Goal: Ask a question

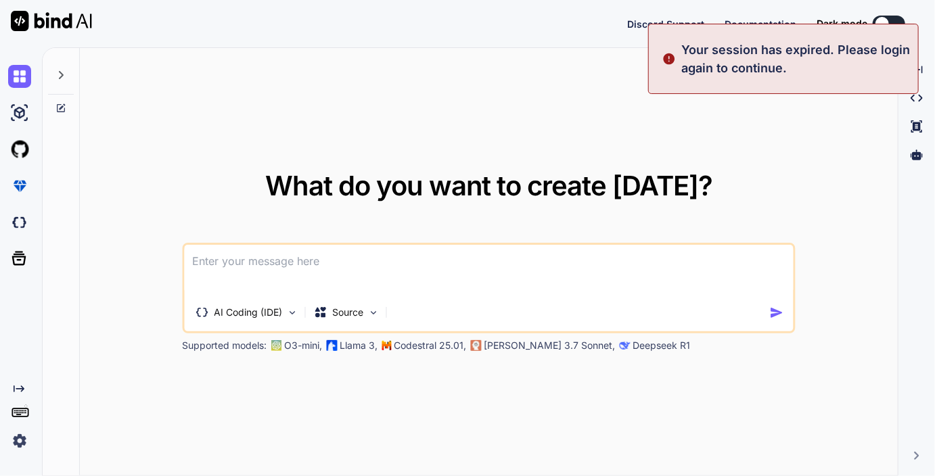
click at [18, 436] on img at bounding box center [19, 441] width 23 height 23
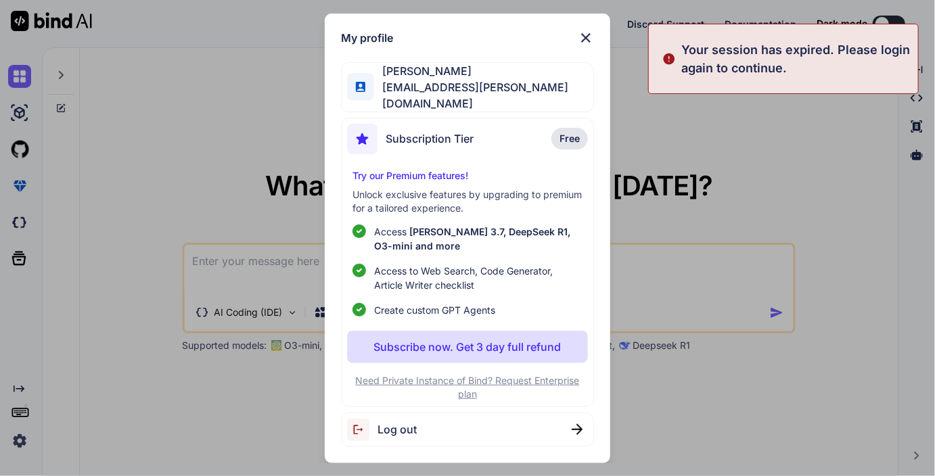
type textarea "x"
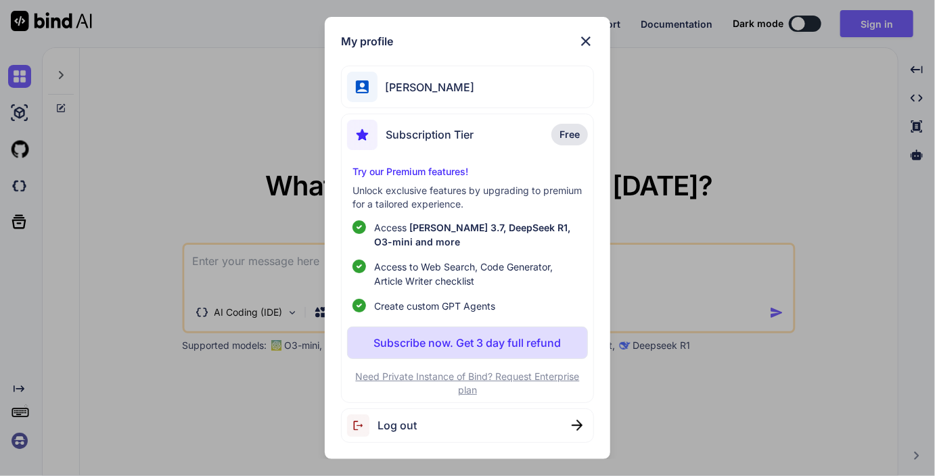
click at [432, 89] on span "[PERSON_NAME]" at bounding box center [426, 87] width 97 height 16
click at [594, 43] on img at bounding box center [586, 41] width 16 height 16
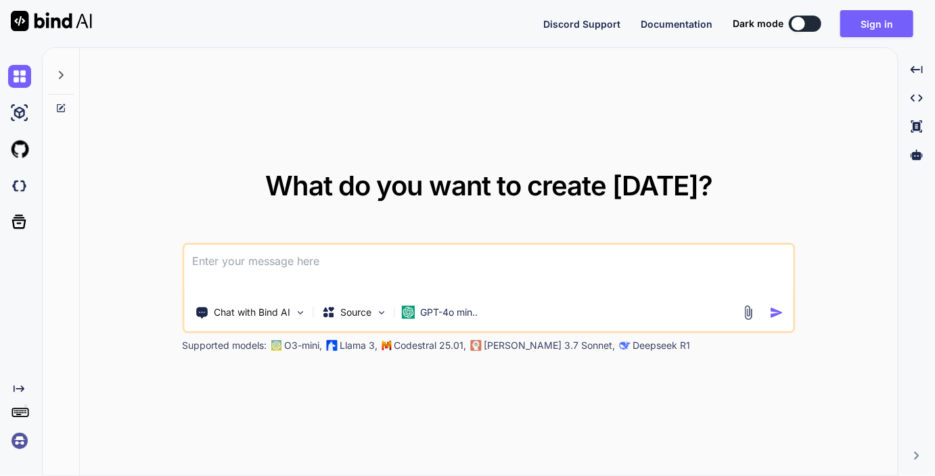
click at [18, 438] on img at bounding box center [19, 441] width 23 height 23
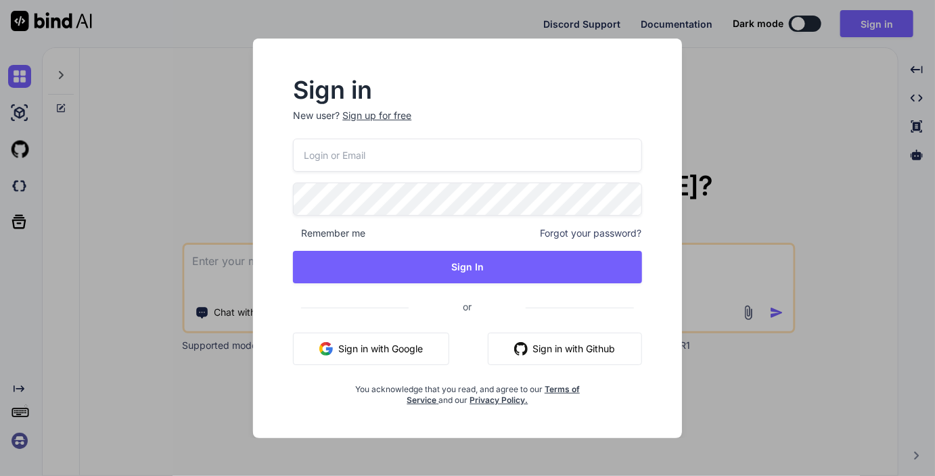
click at [373, 168] on input "email" at bounding box center [467, 155] width 348 height 33
click at [0, 476] on com-1password-button at bounding box center [0, 476] width 0 height 0
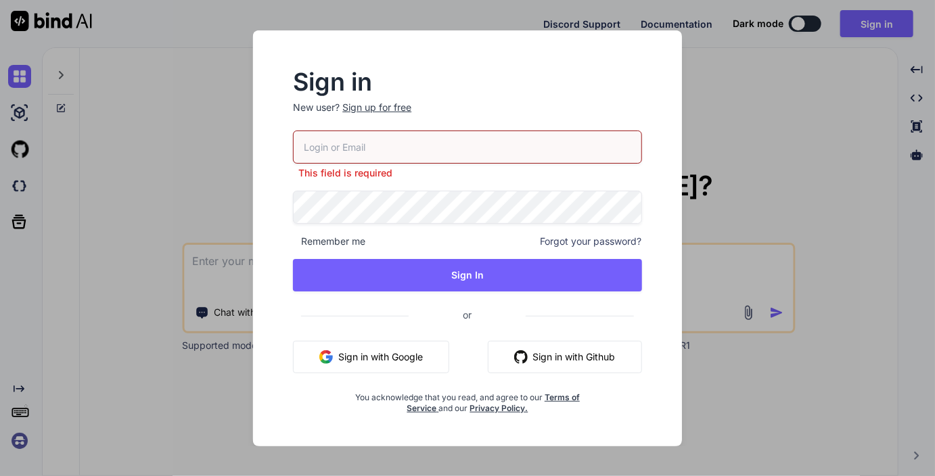
type input "[EMAIL_ADDRESS][DOMAIN_NAME]"
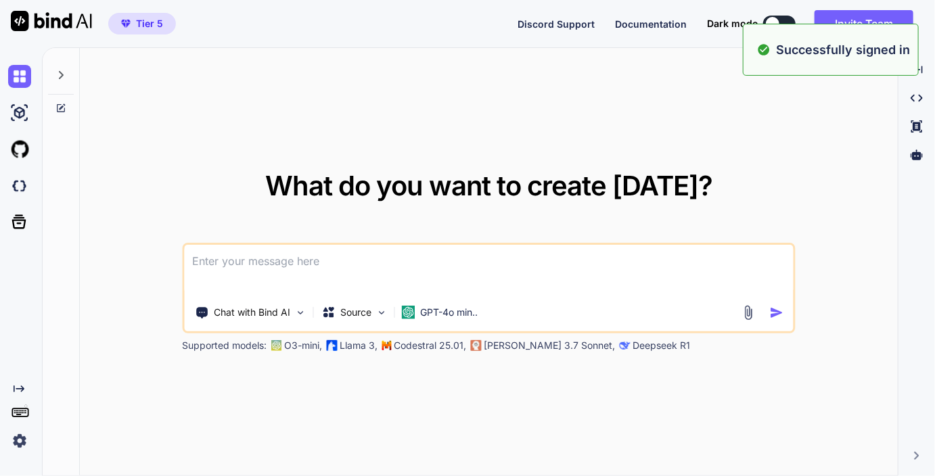
click at [24, 440] on img at bounding box center [19, 441] width 23 height 23
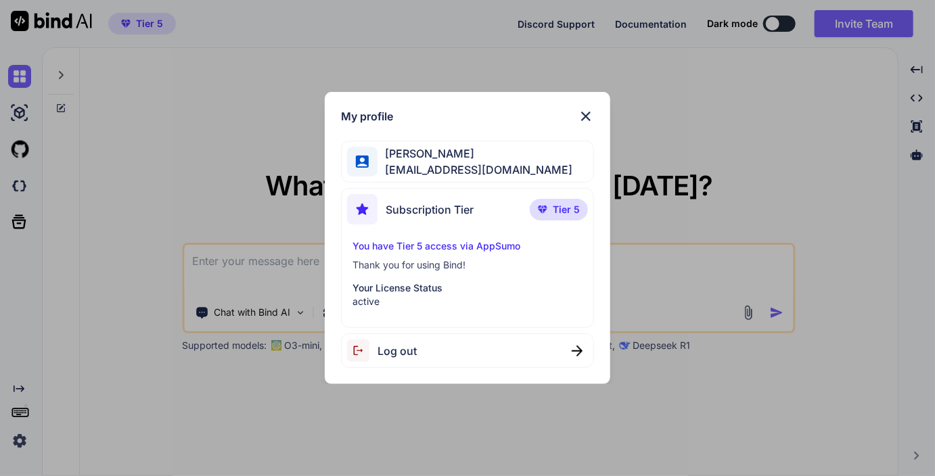
click at [586, 116] on img at bounding box center [586, 116] width 16 height 16
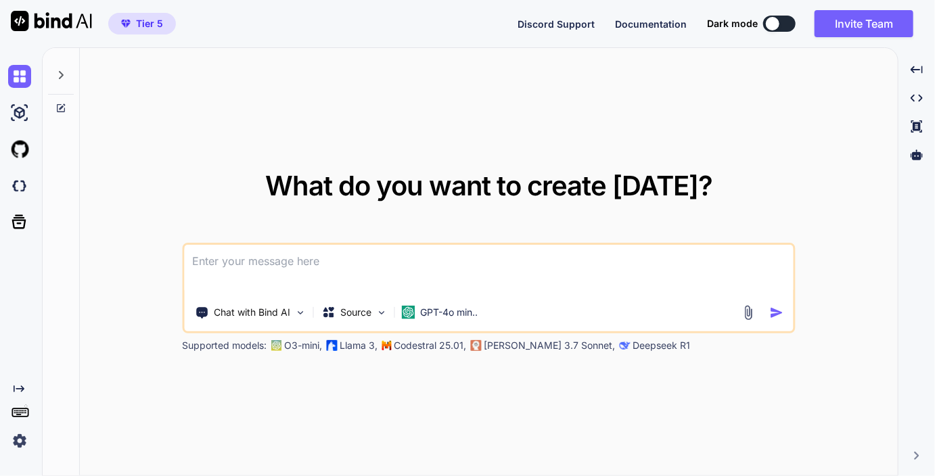
click at [296, 258] on textarea at bounding box center [489, 270] width 610 height 50
click at [418, 306] on div "GPT-4o min.." at bounding box center [439, 313] width 76 height 14
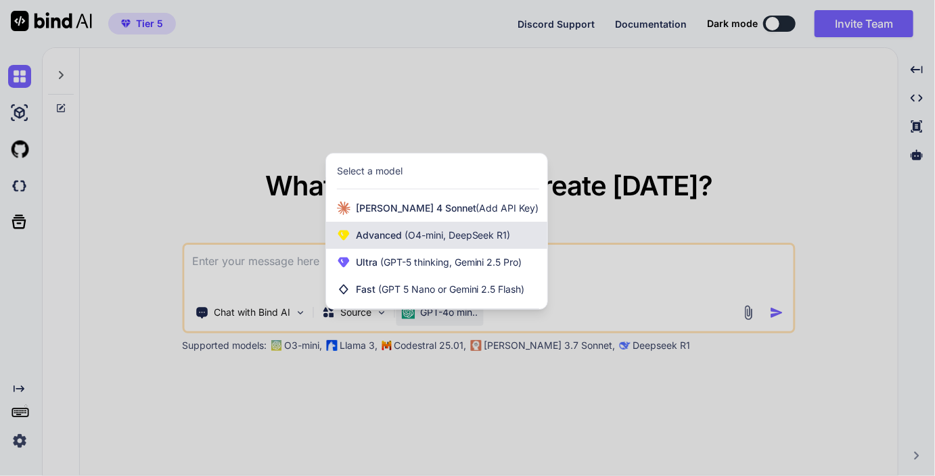
click at [418, 238] on span "(O4-mini, DeepSeek R1)" at bounding box center [456, 235] width 109 height 12
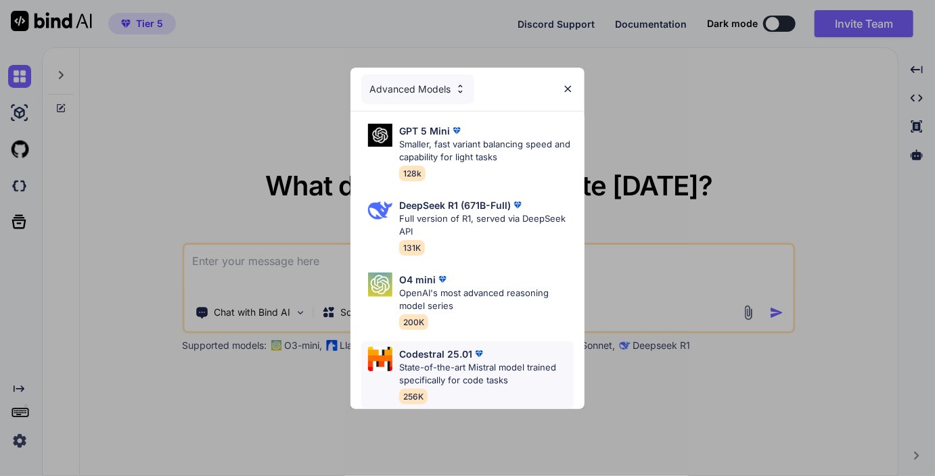
click at [457, 359] on p "Codestral 25.01" at bounding box center [435, 354] width 73 height 14
type textarea "x"
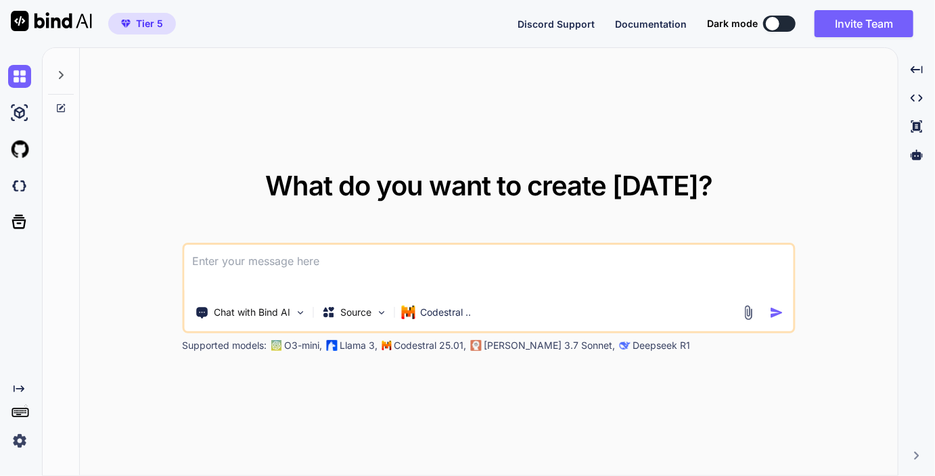
click at [330, 274] on textarea at bounding box center [489, 270] width 610 height 50
paste textarea "symfony 7.3, nelmioapidocsbundle 5,7 ich möchte die Areas über einen Describer …"
type textarea "symfony 7.3, nelmioapidocsbundle 5,7 ich möchte die Areas über einen Describer …"
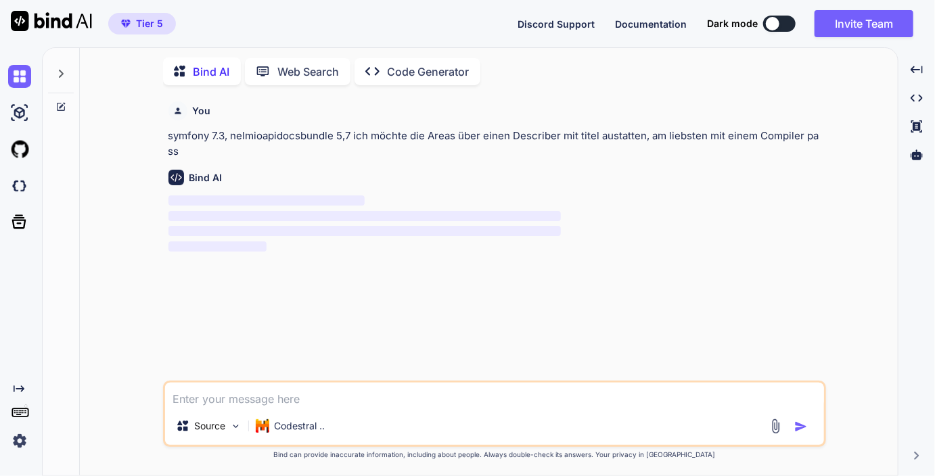
scroll to position [1, 0]
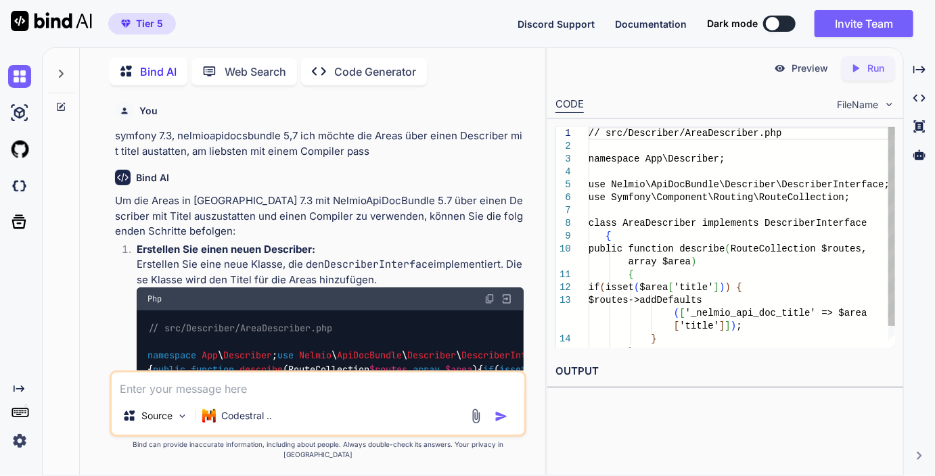
type textarea "x"
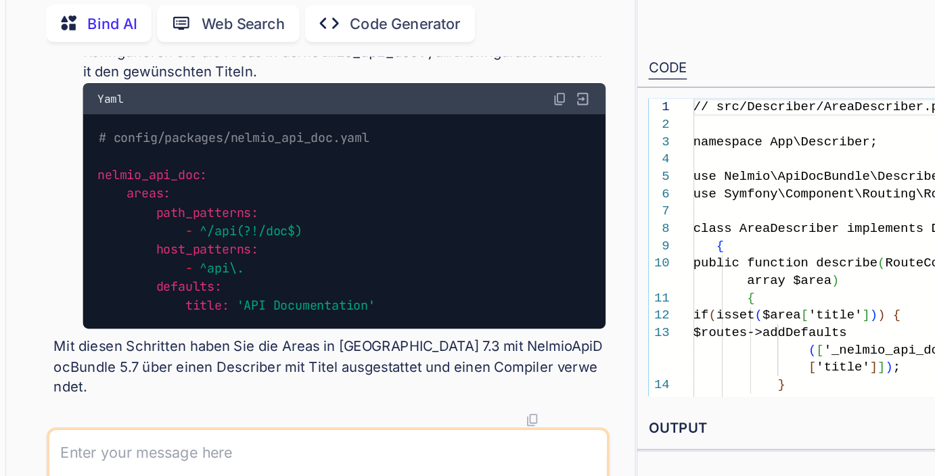
scroll to position [1250, 0]
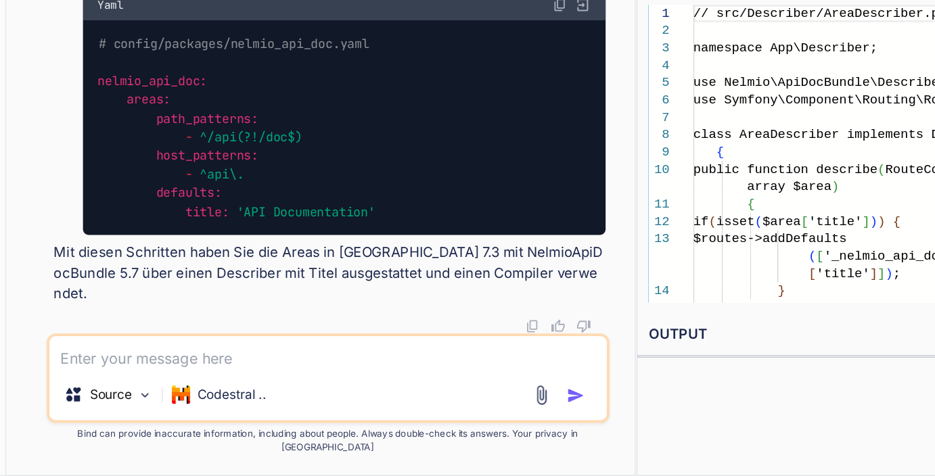
click at [302, 298] on div "# config/packages/nelmio_api_doc.yaml nelmio_api_doc: areas: path_patterns: - ^…" at bounding box center [330, 219] width 387 height 160
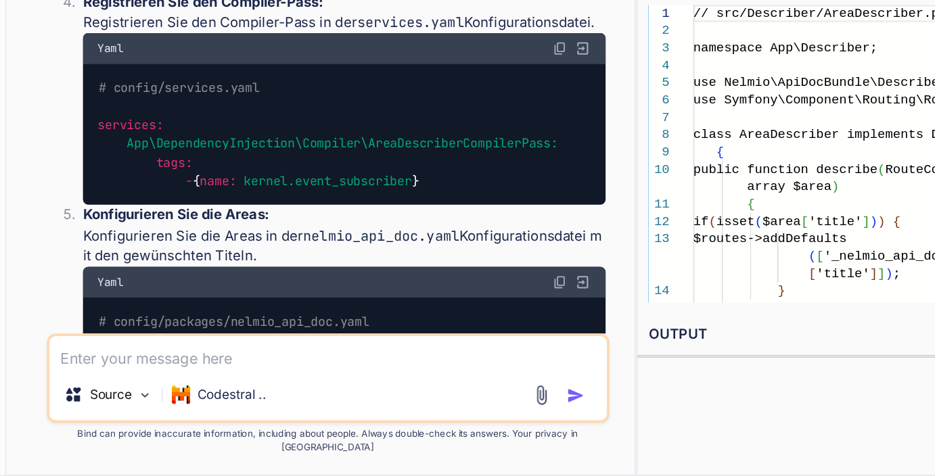
scroll to position [740, 0]
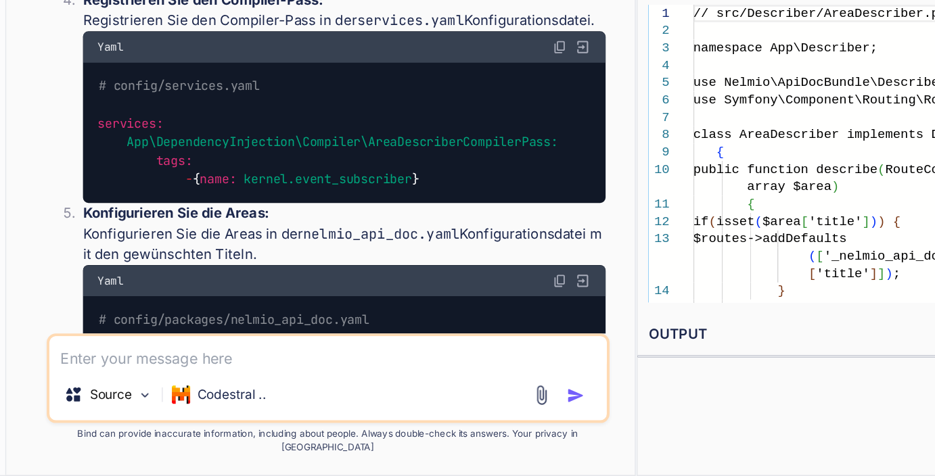
click at [302, 116] on div "// src/DependencyInjection/Compiler/AreaDescriberCompilerPass.php namespace App…" at bounding box center [330, 43] width 387 height 146
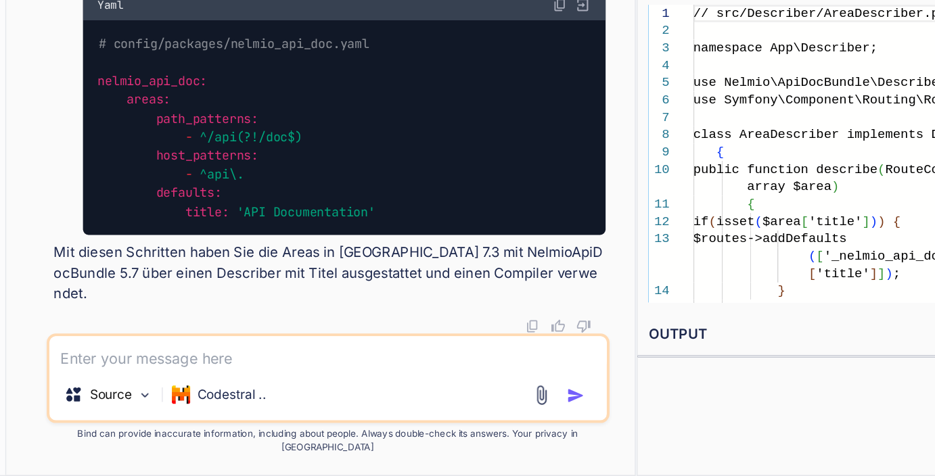
scroll to position [991, 0]
click at [212, 397] on textarea at bounding box center [318, 385] width 413 height 24
type textarea "x"
type textarea "i"
type textarea "x"
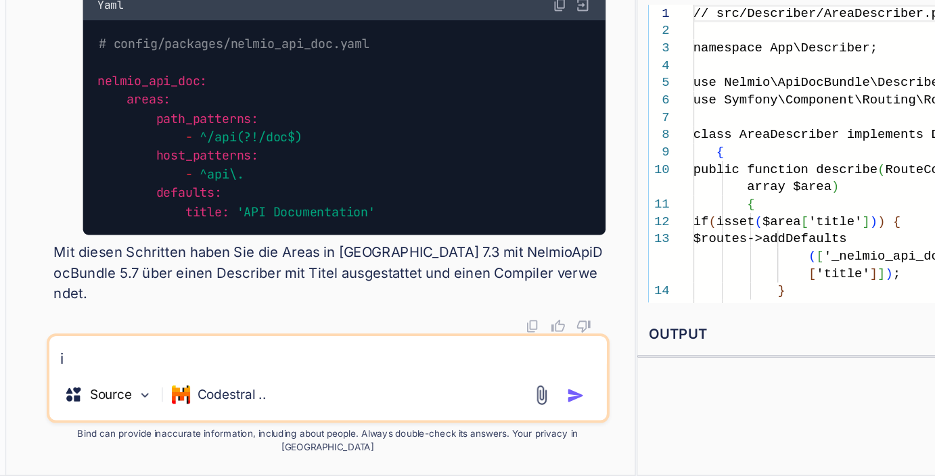
type textarea "ic"
type textarea "x"
type textarea "ich"
type textarea "x"
type textarea "ich"
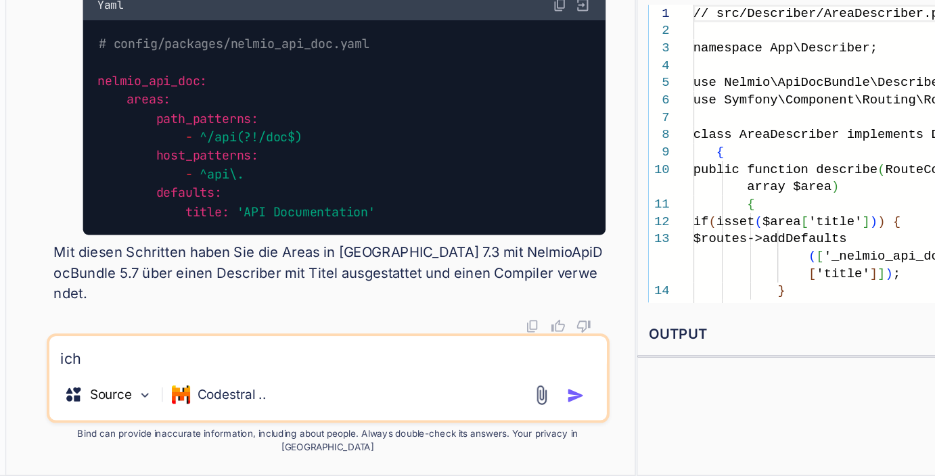
type textarea "x"
type textarea "ich h"
type textarea "x"
type textarea "ich ha"
type textarea "x"
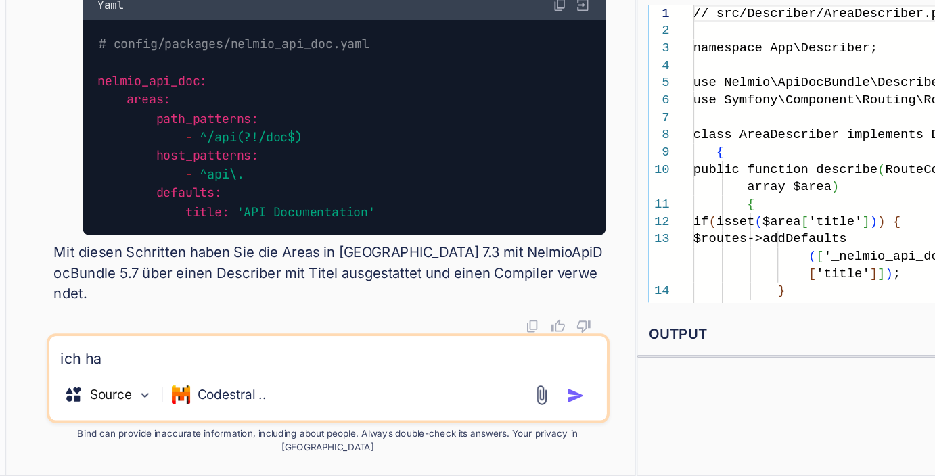
type textarea "ich hab"
type textarea "x"
type textarea "ich habe"
type textarea "x"
type textarea "ich habe"
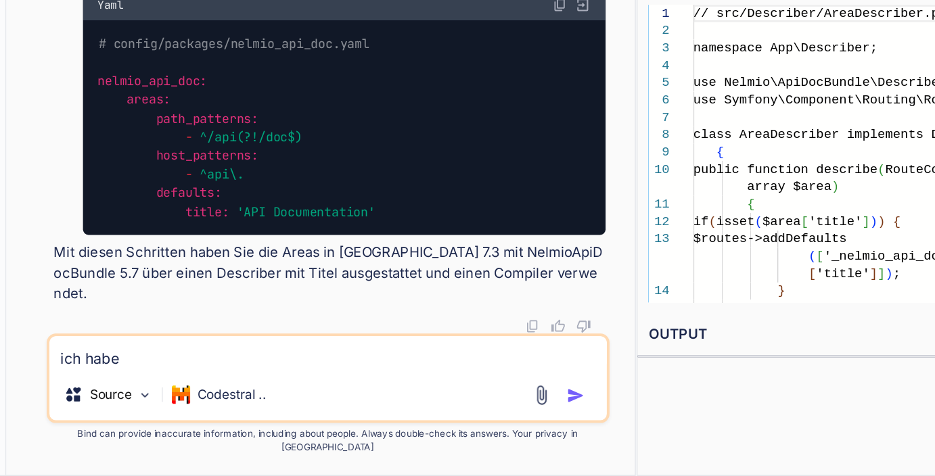
type textarea "x"
type textarea "ich habe f"
type textarea "x"
type textarea "ich habe fo"
type textarea "x"
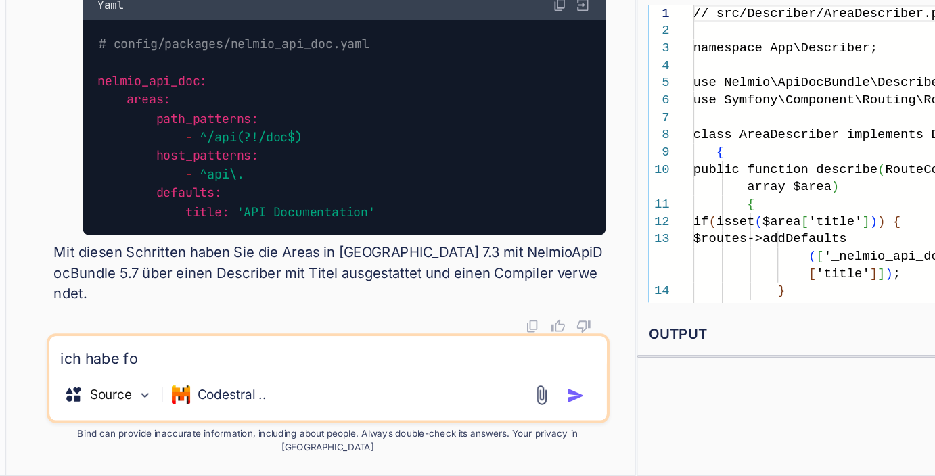
type textarea "ich habe fol"
type textarea "x"
type textarea "ich habe folg"
type textarea "x"
type textarea "ich habe folge"
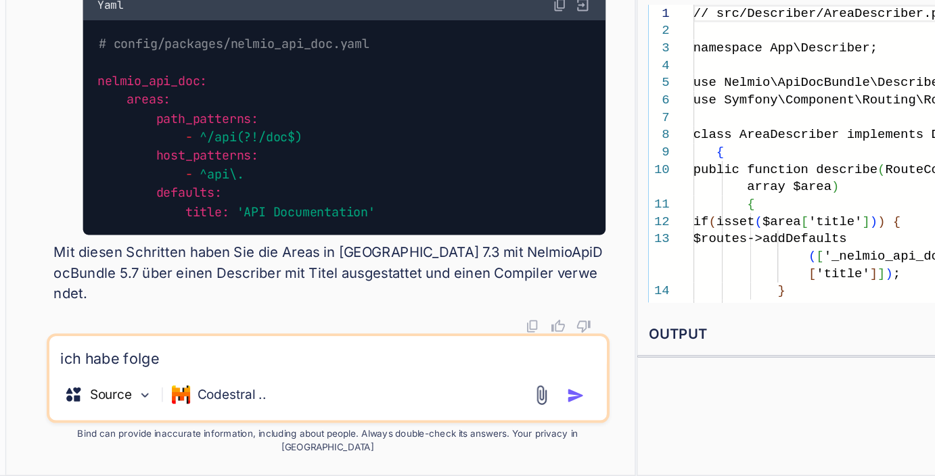
type textarea "x"
type textarea "ich habe folgen"
type textarea "x"
type textarea "ich habe folgend"
type textarea "x"
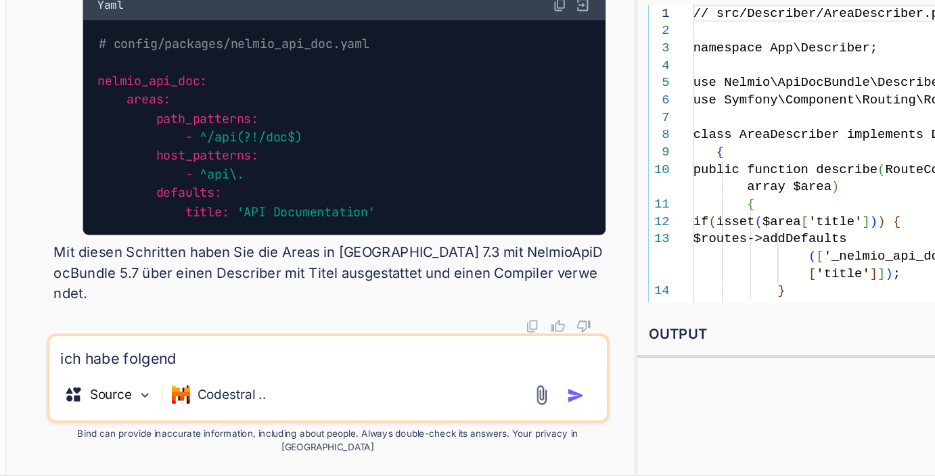
type textarea "ich habe folgende"
type textarea "x"
type textarea "ich habe folgenden"
type textarea "x"
type textarea "ich habe folgenden"
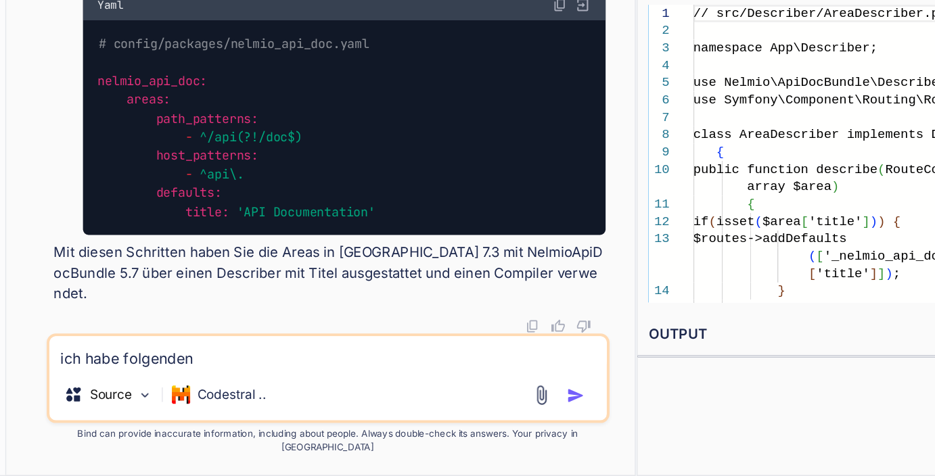
paste textarea "<?php // src/DependencyInjection/Compiler/RegisterAreaDescribersPass.php namesp…"
type textarea "x"
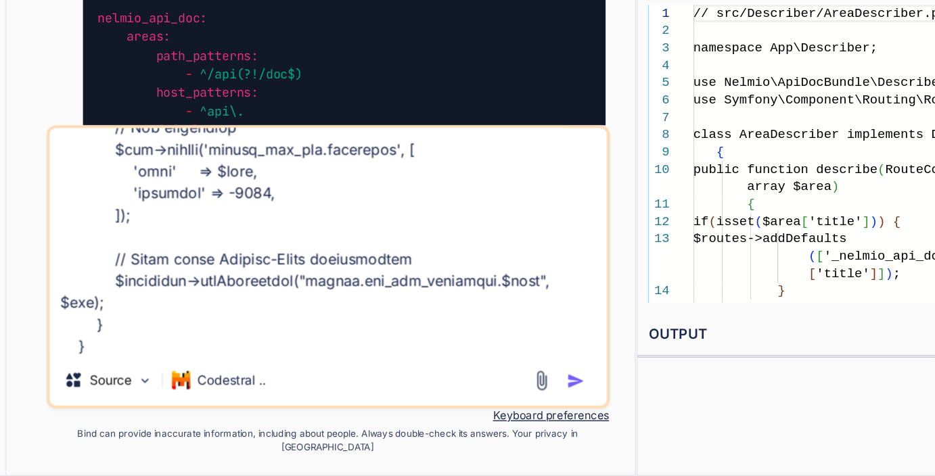
type textarea "ich habe folgenden <?php // src/DependencyInjection/Compiler/RegisterAreaDescri…"
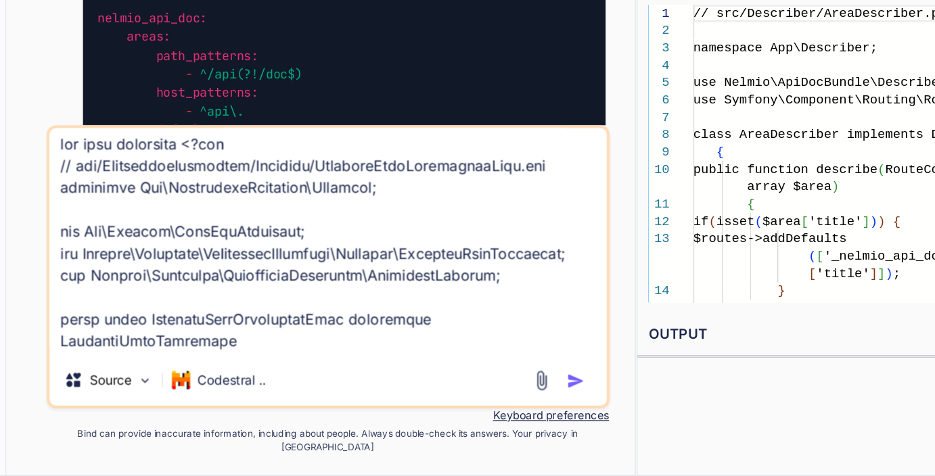
scroll to position [0, 0]
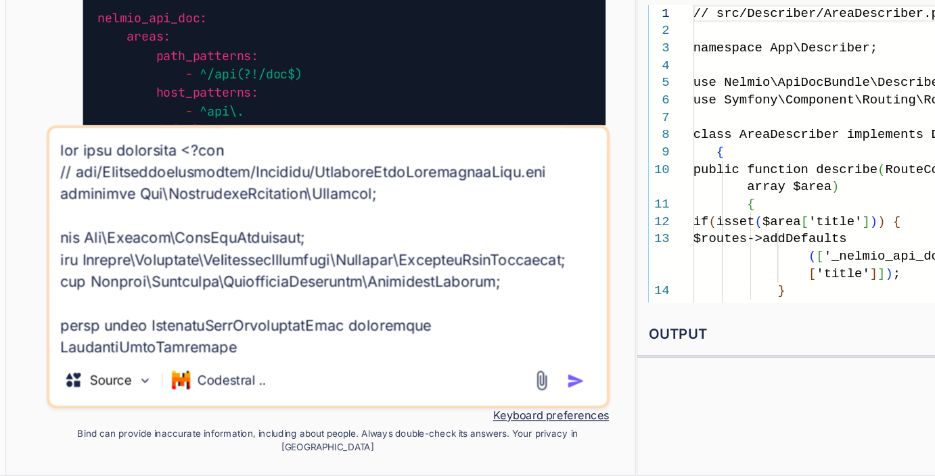
click at [221, 247] on textarea at bounding box center [318, 303] width 413 height 168
type textarea "x"
type textarea "ich habe folgenden c<?php // src/DependencyInjection/Compiler/RegisterAreaDescr…"
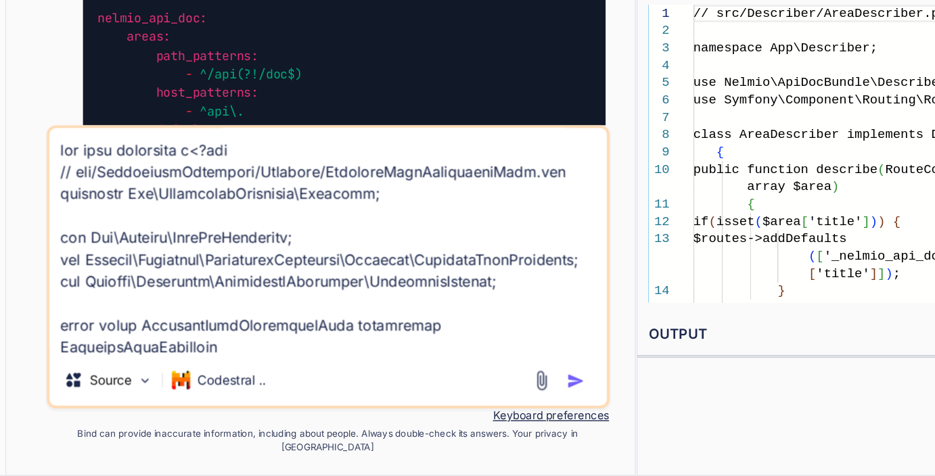
type textarea "x"
type textarea "ich habe folgenden co<?php // src/DependencyInjection/Compiler/RegisterAreaDesc…"
type textarea "x"
type textarea "ich habe folgenden com<?php // src/DependencyInjection/Compiler/RegisterAreaDes…"
type textarea "x"
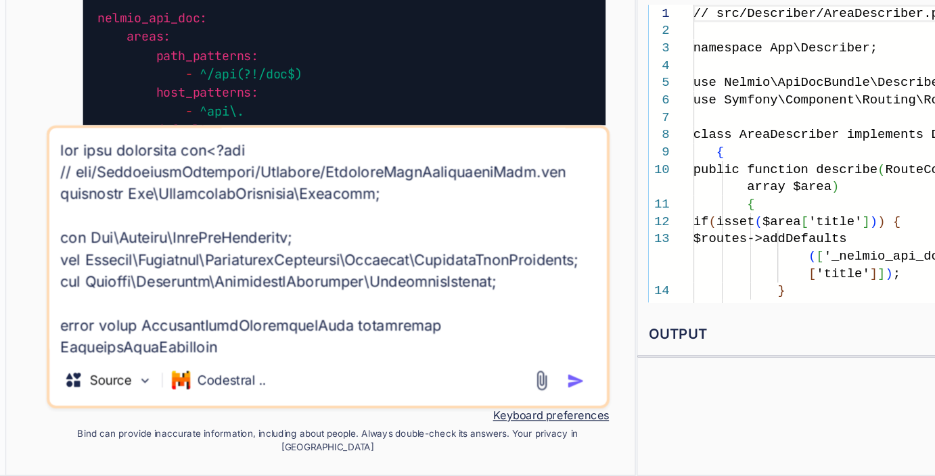
type textarea "ich habe folgenden comp<?php // src/DependencyInjection/Compiler/RegisterAreaDe…"
type textarea "x"
type textarea "ich habe folgenden compi<?php // src/DependencyInjection/Compiler/RegisterAreaD…"
type textarea "x"
type textarea "ich habe folgenden compil<?php // src/DependencyInjection/Compiler/RegisterArea…"
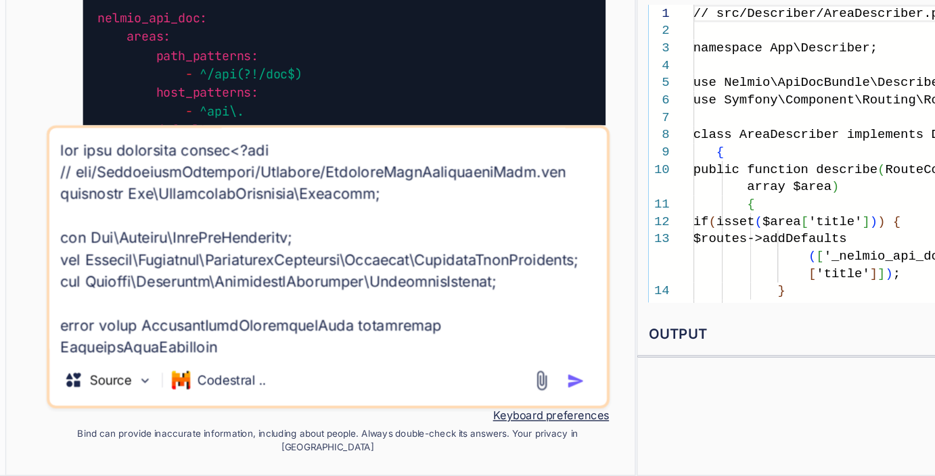
type textarea "x"
type textarea "ich habe folgenden compile<?php // src/DependencyInjection/Compiler/RegisterAre…"
type textarea "x"
type textarea "ich habe folgenden compiler<?php // src/DependencyInjection/Compiler/RegisterAr…"
type textarea "x"
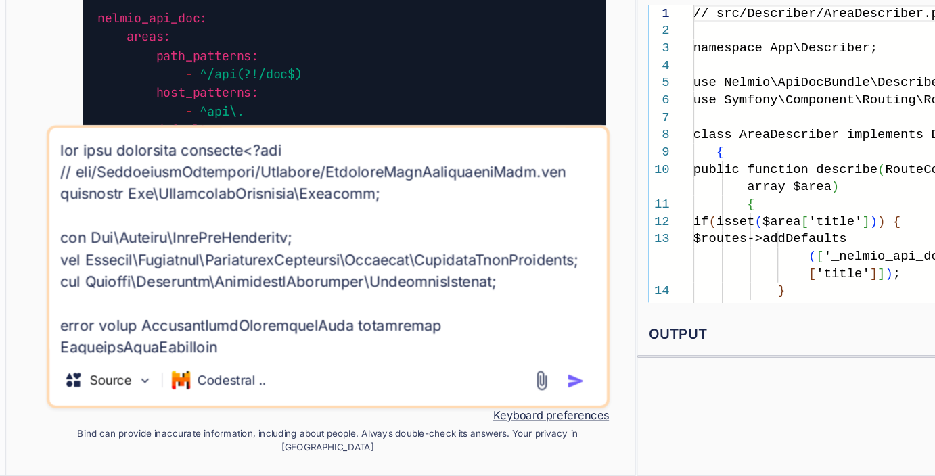
type textarea "ich habe folgenden compiler <?php // src/DependencyInjection/Compiler/RegisterA…"
type textarea "x"
type textarea "ich habe folgenden compiler i<?php // src/DependencyInjection/Compiler/Register…"
type textarea "x"
type textarea "ich habe folgenden compiler in<?php // src/DependencyInjection/Compiler/Registe…"
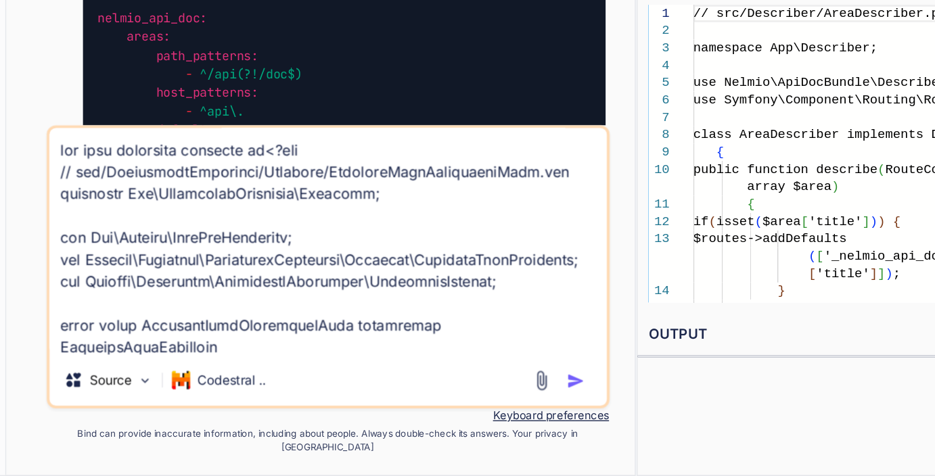
type textarea "x"
type textarea "ich habe folgenden compiler inte<?php // src/DependencyInjection/Compiler/Regis…"
type textarea "x"
type textarea "ich habe folgenden compiler integ<?php // src/DependencyInjection/Compiler/Regi…"
type textarea "x"
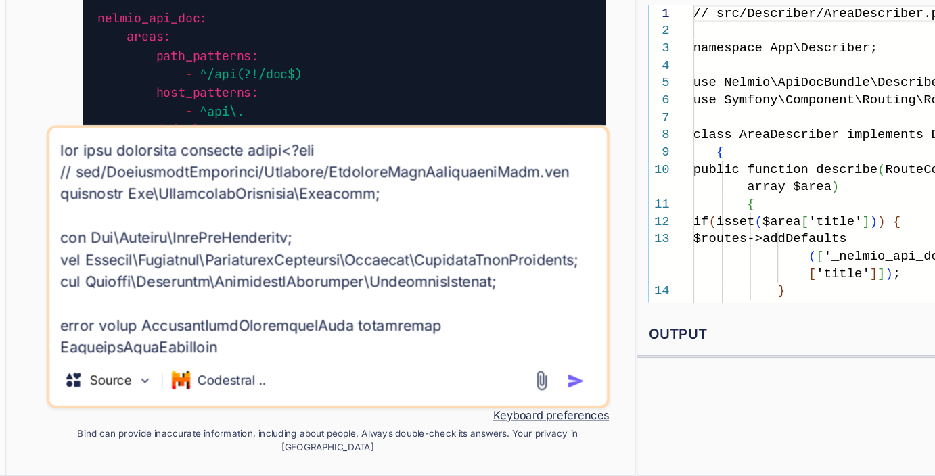
type textarea "ich habe folgenden compiler integr<?php // src/DependencyInjection/Compiler/Reg…"
type textarea "x"
type textarea "ich habe folgenden compiler integri<?php // src/DependencyInjection/Compiler/Re…"
type textarea "x"
type textarea "ich habe folgenden compiler integrie<?php // src/DependencyInjection/Compiler/R…"
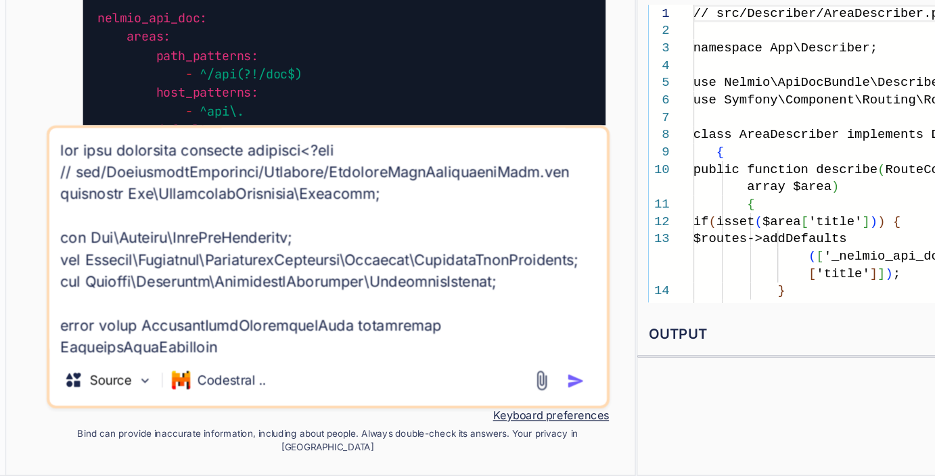
type textarea "x"
type textarea "ich habe folgenden compiler integrier<?php // src/DependencyInjection/Compiler/…"
type textarea "x"
type textarea "ich habe folgenden compiler integriert<?php // src/DependencyInjection/Compiler…"
type textarea "x"
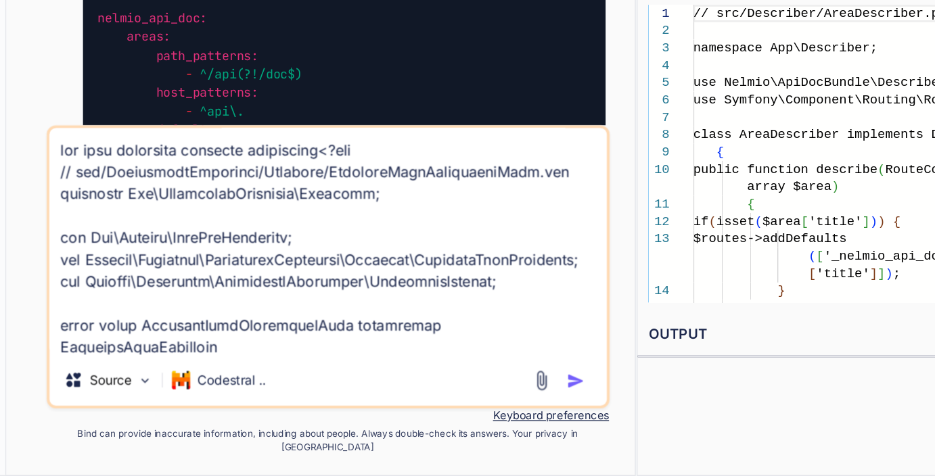
type textarea "ich habe folgenden compiler integriert <?php // src/DependencyInjection/Compile…"
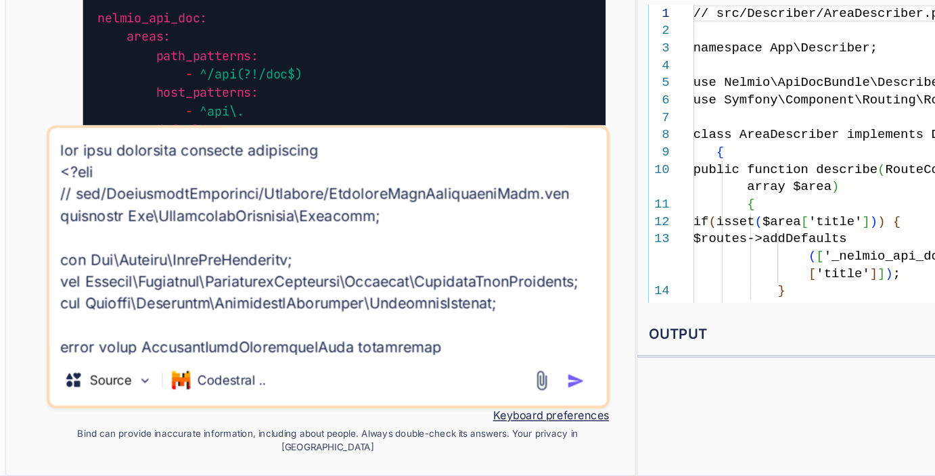
type textarea "x"
type textarea "ich habe folgenden compiler integriert <?php // src/DependencyInjection/Compile…"
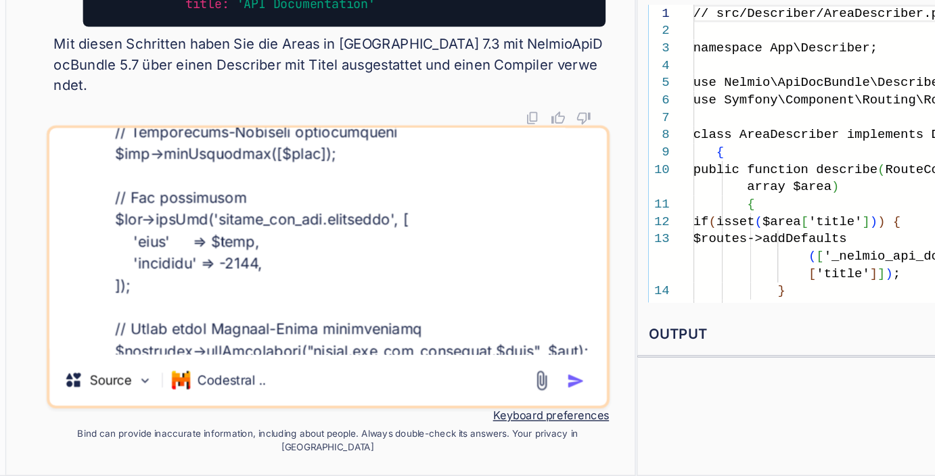
scroll to position [587, 0]
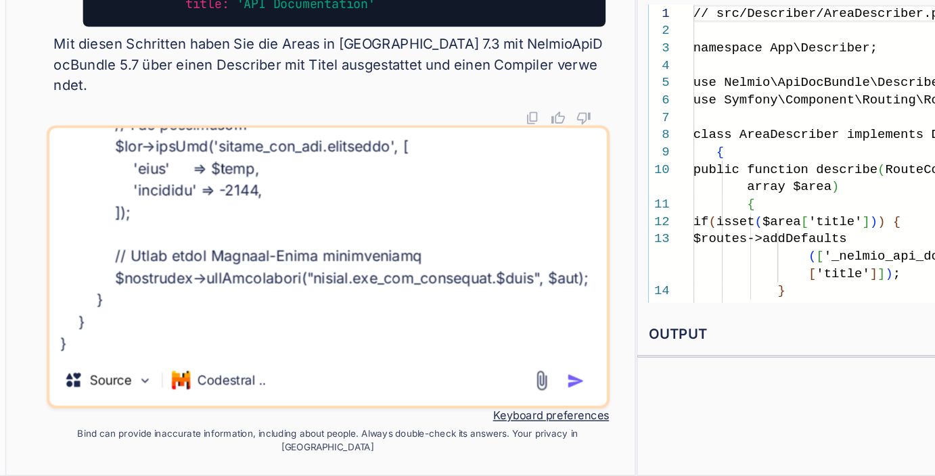
click at [193, 386] on textarea at bounding box center [318, 303] width 413 height 168
type textarea "x"
type textarea "ich habe folgenden compiler integriert <?php // src/DependencyInjection/Compile…"
type textarea "x"
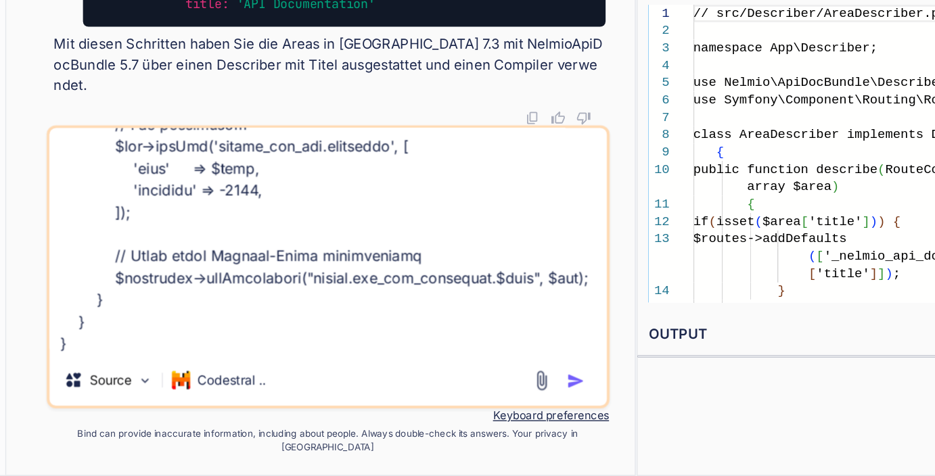
type textarea "ich habe folgenden compiler integriert <?php // src/DependencyInjection/Compile…"
click at [195, 369] on textarea at bounding box center [318, 303] width 413 height 168
type textarea "x"
type textarea "ich habe folgenden compiler integriert <?php // src/DependencyInjection/Compile…"
paste textarea "l ips24 dol/sitamet conse:adipiscin --eli="seddoe_tem_inc.utlaboree" Dolorem Al…"
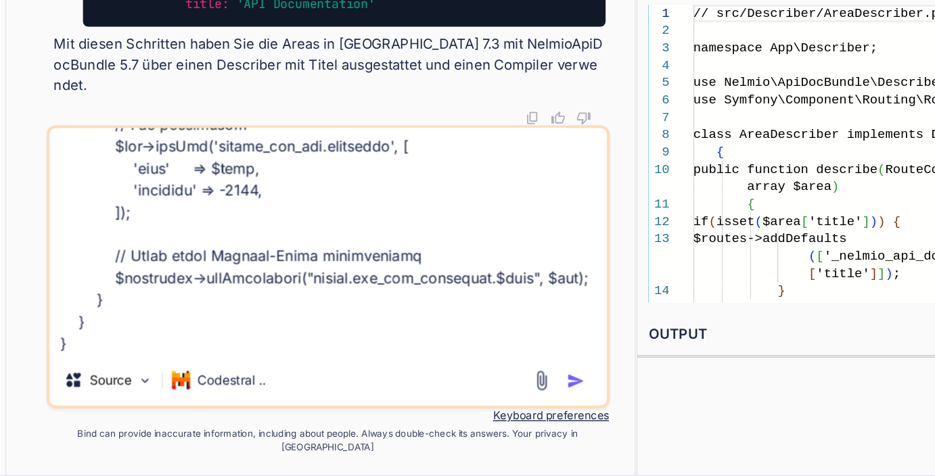
type textarea "x"
type textarea "ich habe folgenden compiler integriert <?php // src/DependencyInjection/Compile…"
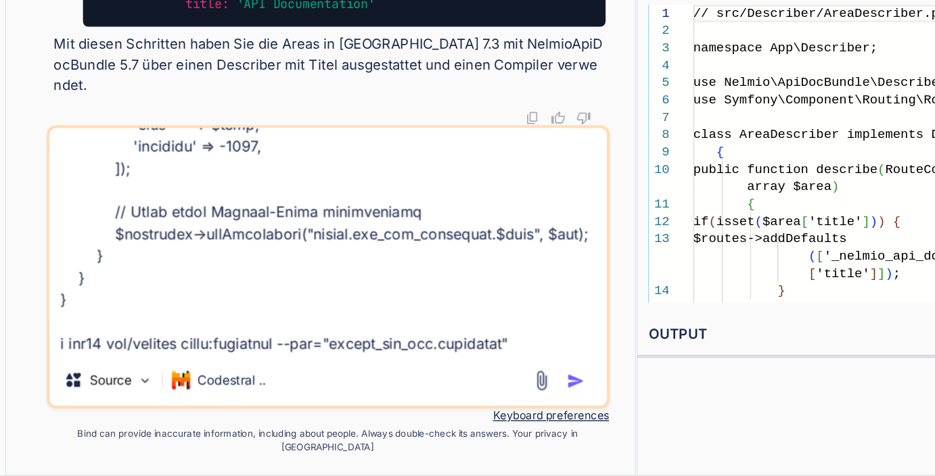
scroll to position [1268, 0]
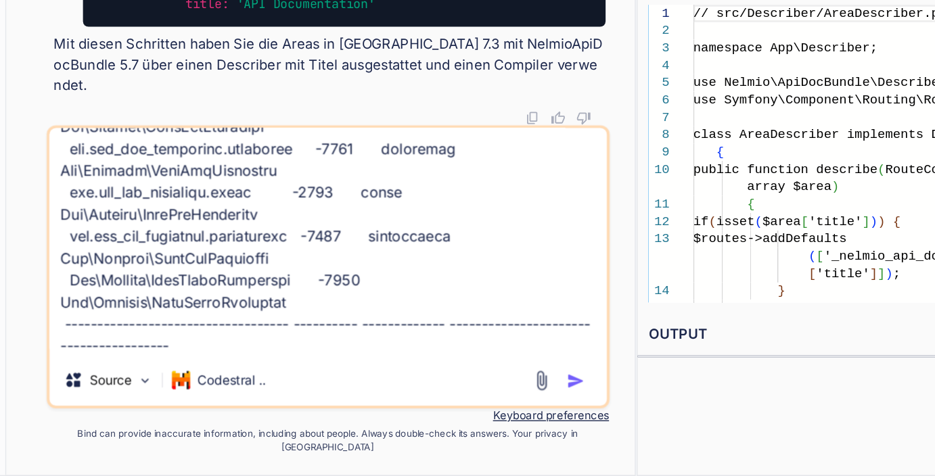
type textarea "x"
type textarea "ich habe folgenden compiler integriert <?php // src/DependencyInjection/Compile…"
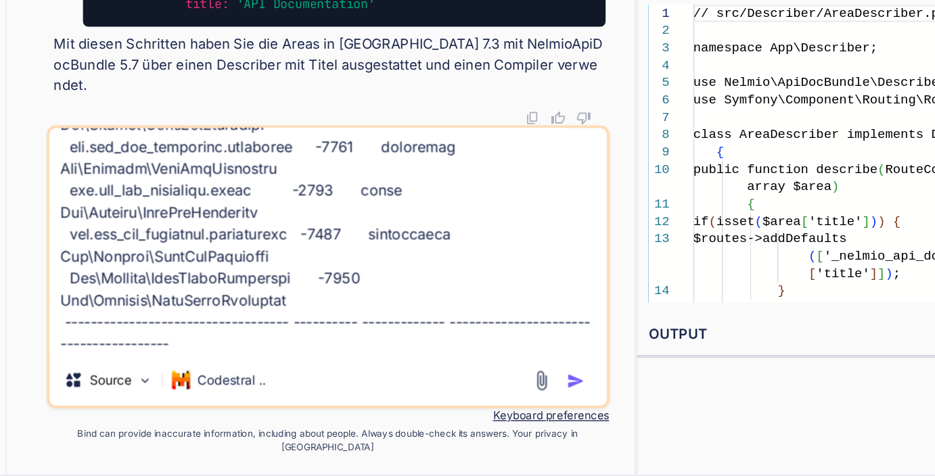
type textarea "x"
type textarea "ich habe folgenden compiler integriert <?php // src/DependencyInjection/Compile…"
type textarea "x"
type textarea "ich habe folgenden compiler integriert <?php // src/DependencyInjection/Compile…"
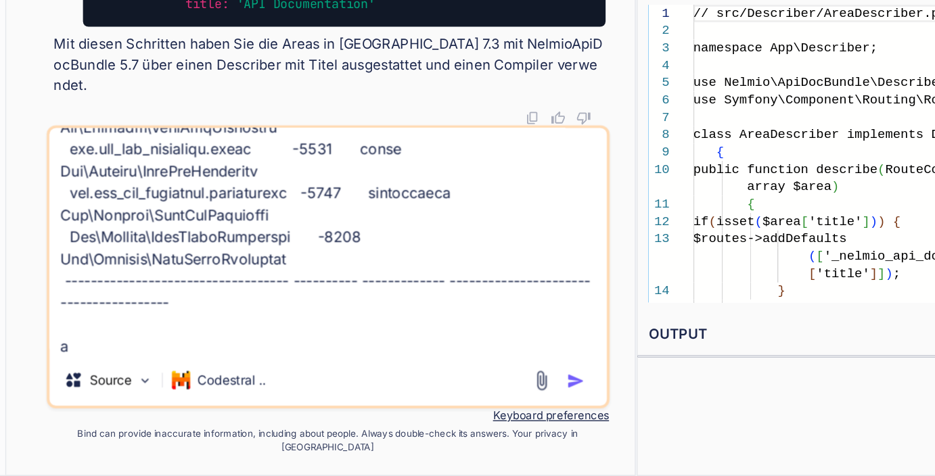
type textarea "x"
type textarea "ich habe folgenden compiler integriert <?php // src/DependencyInjection/Compile…"
type textarea "x"
type textarea "ich habe folgenden compiler integriert <?php // src/DependencyInjection/Compile…"
type textarea "x"
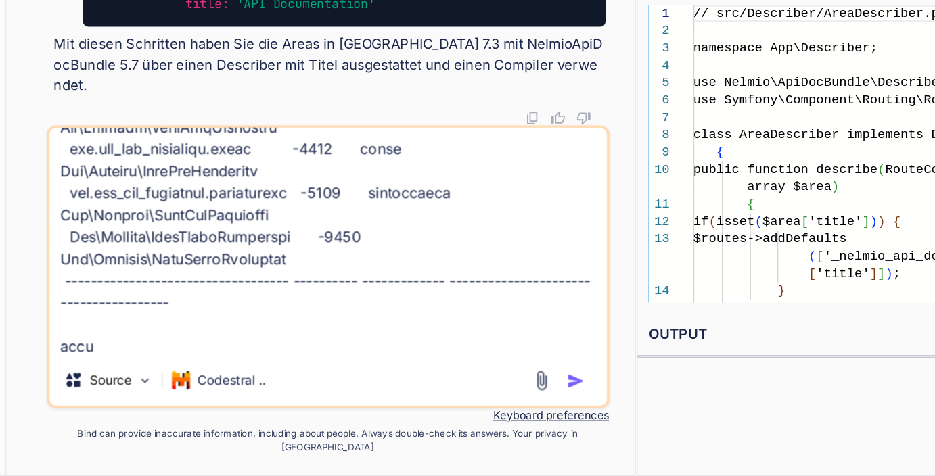
type textarea "ich habe folgenden compiler integriert <?php // src/DependencyInjection/Compile…"
type textarea "x"
type textarea "ich habe folgenden compiler integriert <?php // src/DependencyInjection/Compile…"
type textarea "x"
type textarea "ich habe folgenden compiler integriert <?php // src/DependencyInjection/Compile…"
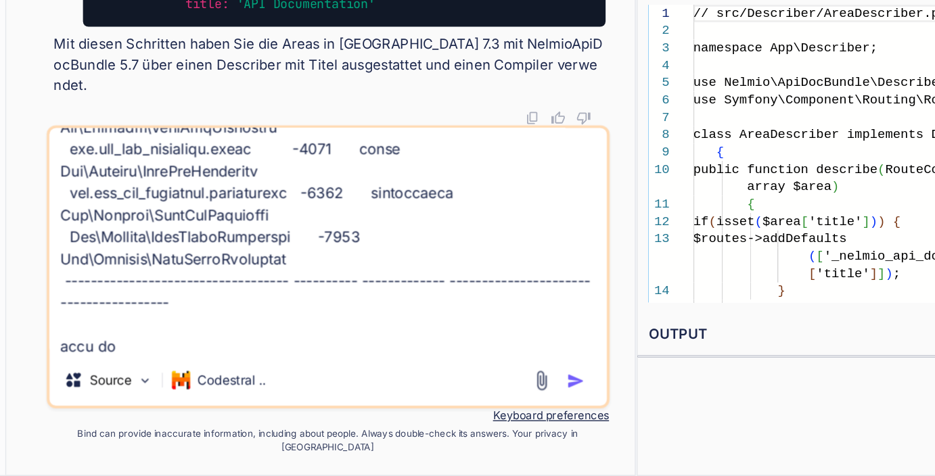
type textarea "x"
type textarea "ich habe folgenden compiler integriert <?php // src/DependencyInjection/Compile…"
type textarea "x"
type textarea "ich habe folgenden compiler integriert <?php // src/DependencyInjection/Compile…"
type textarea "x"
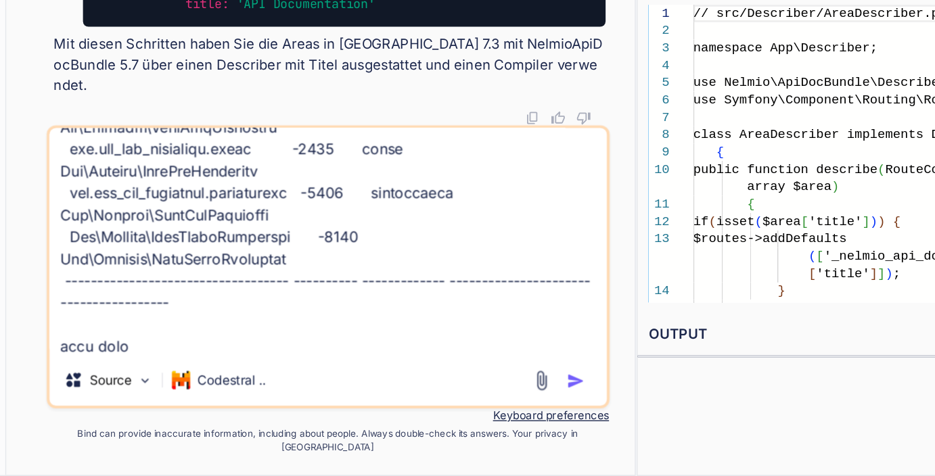
type textarea "ich habe folgenden compiler integriert <?php // src/DependencyInjection/Compile…"
type textarea "x"
type textarea "ich habe folgenden compiler integriert <?php // src/DependencyInjection/Compile…"
type textarea "x"
type textarea "ich habe folgenden compiler integriert <?php // src/DependencyInjection/Compile…"
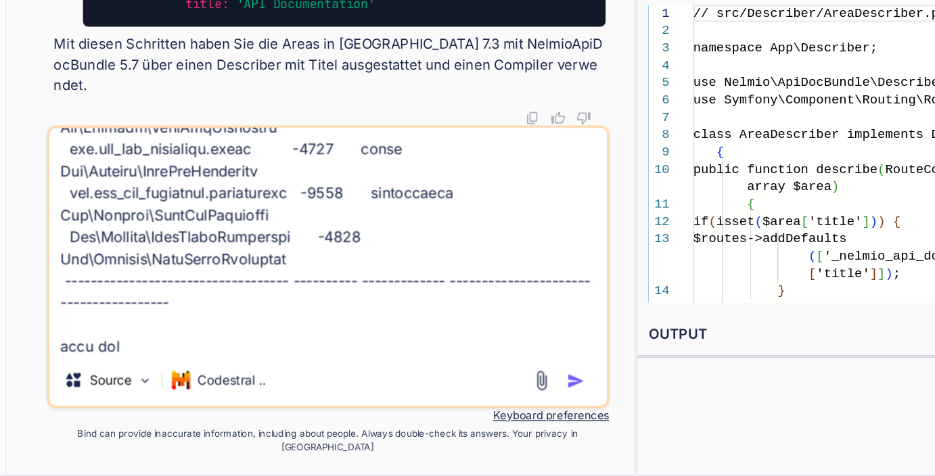
type textarea "x"
type textarea "ich habe folgenden compiler integriert <?php // src/DependencyInjection/Compile…"
type textarea "x"
type textarea "ich habe folgenden compiler integriert <?php // src/DependencyInjection/Compile…"
type textarea "x"
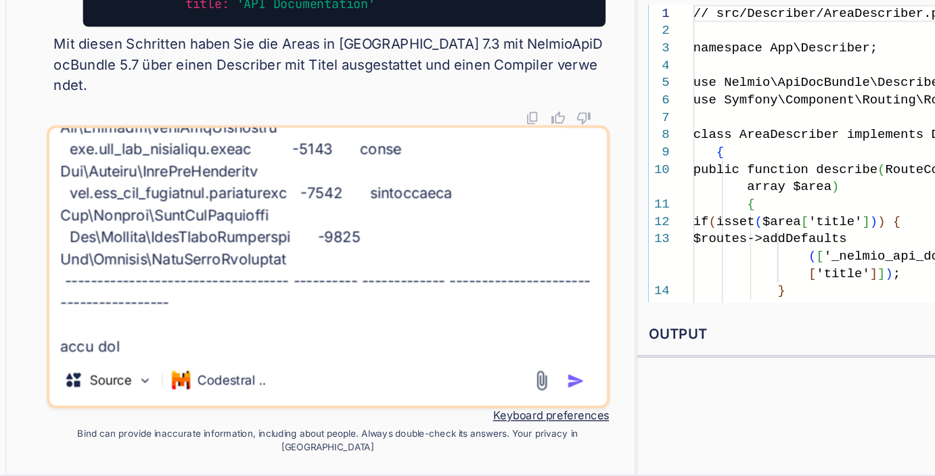
type textarea "ich habe folgenden compiler integriert <?php // src/DependencyInjection/Compile…"
type textarea "x"
type textarea "ich habe folgenden compiler integriert <?php // src/DependencyInjection/Compile…"
type textarea "x"
type textarea "ich habe folgenden compiler integriert <?php // src/DependencyInjection/Compile…"
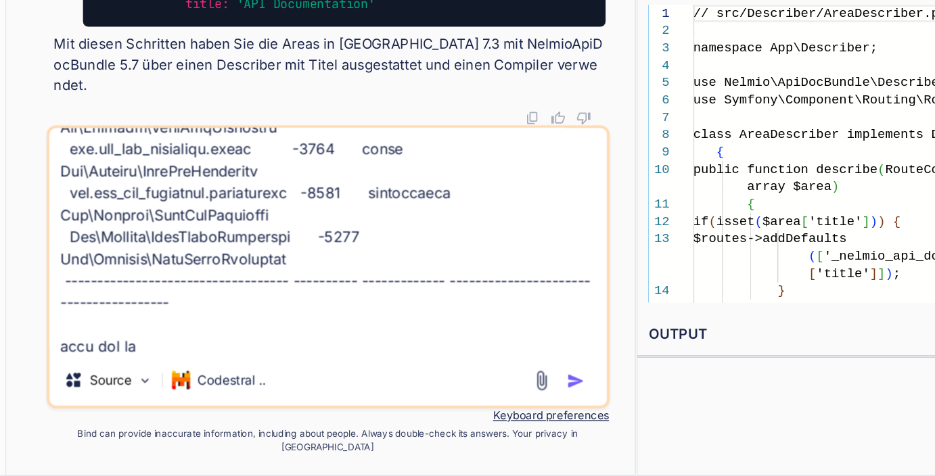
type textarea "x"
type textarea "ich habe folgenden compiler integriert <?php // src/DependencyInjection/Compile…"
type textarea "x"
type textarea "ich habe folgenden compiler integriert <?php // src/DependencyInjection/Compile…"
type textarea "x"
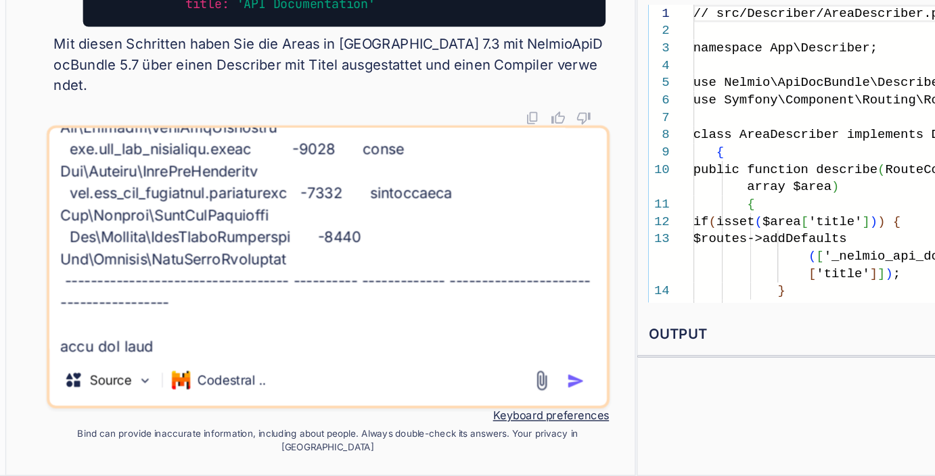
type textarea "ich habe folgenden compiler integriert <?php // src/DependencyInjection/Compile…"
type textarea "x"
type textarea "ich habe folgenden compiler integriert <?php // src/DependencyInjection/Compile…"
type textarea "x"
type textarea "ich habe folgenden compiler integriert <?php // src/DependencyInjection/Compile…"
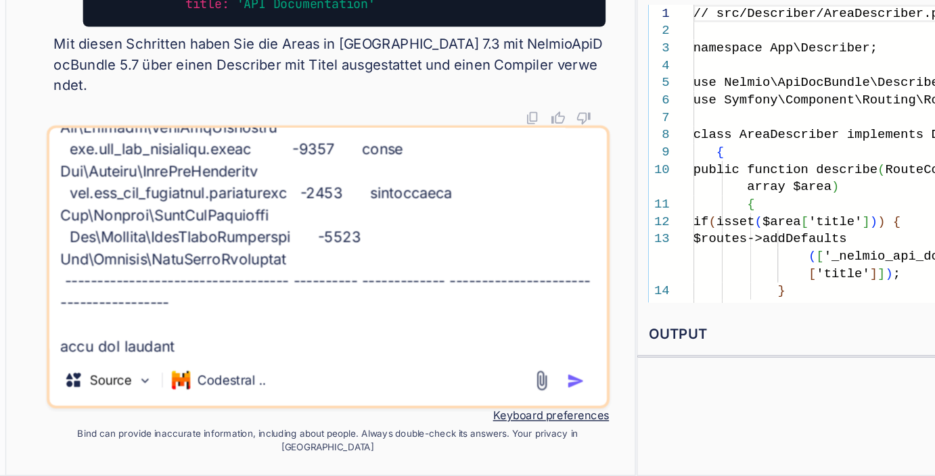
type textarea "x"
type textarea "ich habe folgenden compiler integriert <?php // src/DependencyInjection/Compile…"
type textarea "x"
type textarea "ich habe folgenden compiler integriert <?php // src/DependencyInjection/Compile…"
type textarea "x"
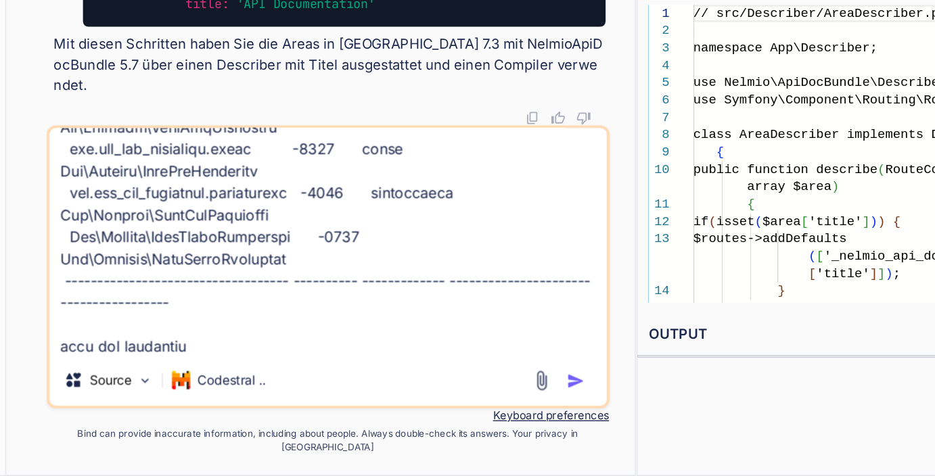
type textarea "ich habe folgenden compiler integriert <?php // src/DependencyInjection/Compile…"
type textarea "x"
type textarea "ich habe folgenden compiler integriert <?php // src/DependencyInjection/Compile…"
type textarea "x"
type textarea "ich habe folgenden compiler integriert <?php // src/DependencyInjection/Compile…"
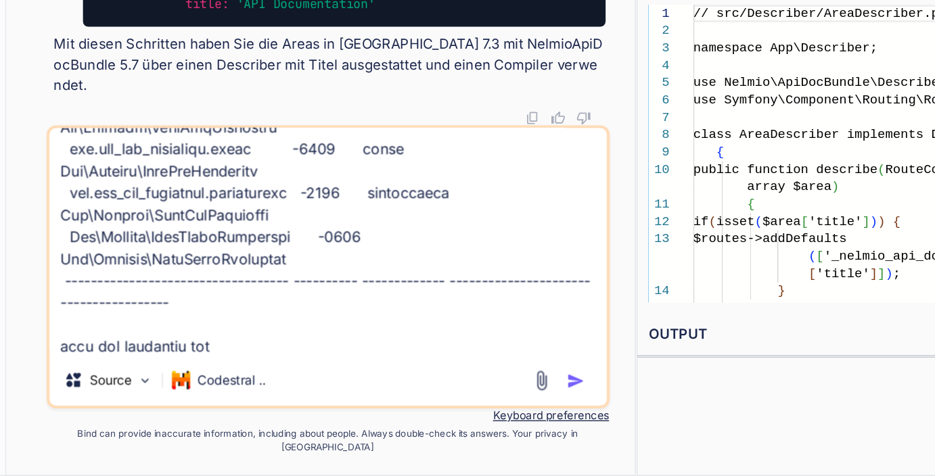
type textarea "x"
type textarea "ich habe folgenden compiler integriert <?php // src/DependencyInjection/Compile…"
type textarea "x"
type textarea "ich habe folgenden compiler integriert <?php // src/DependencyInjection/Compile…"
type textarea "x"
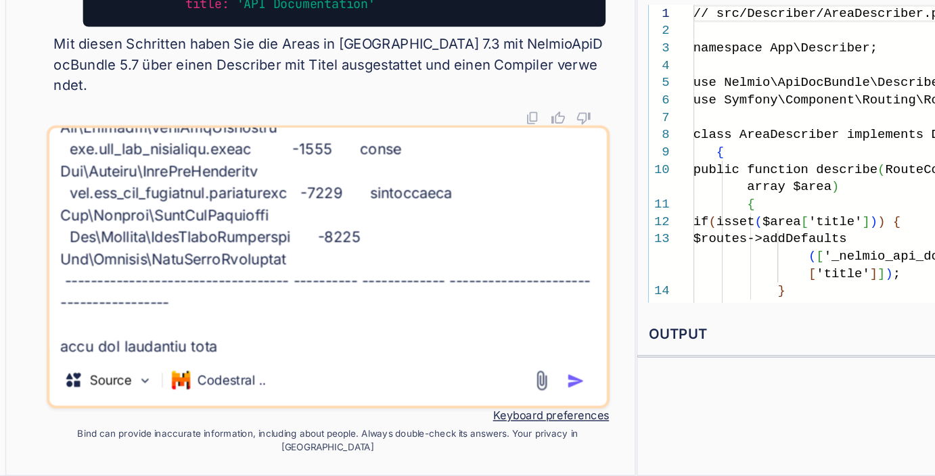
type textarea "ich habe folgenden compiler integriert <?php // src/DependencyInjection/Compile…"
type textarea "x"
type textarea "ich habe folgenden compiler integriert <?php // src/DependencyInjection/Compile…"
type textarea "x"
type textarea "ich habe folgenden compiler integriert <?php // src/DependencyInjection/Compile…"
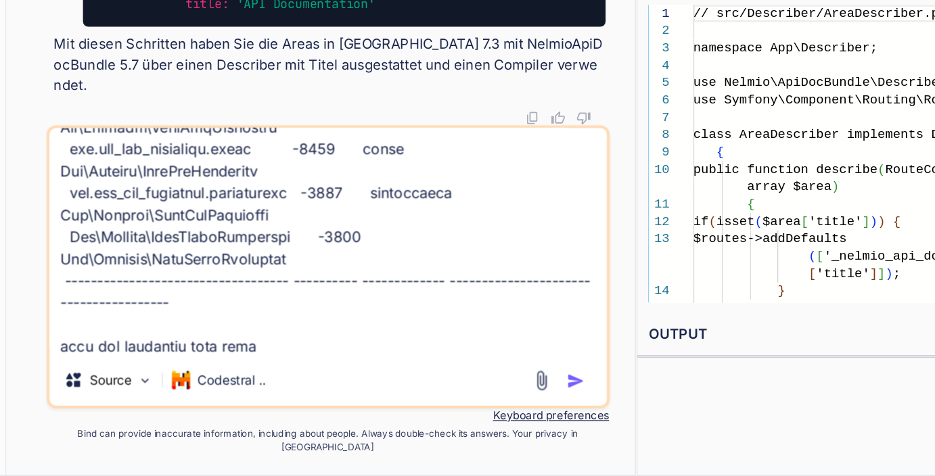
type textarea "x"
type textarea "ich habe folgenden compiler integriert <?php // src/DependencyInjection/Compile…"
type textarea "x"
type textarea "ich habe folgenden compiler integriert <?php // src/DependencyInjection/Compile…"
type textarea "x"
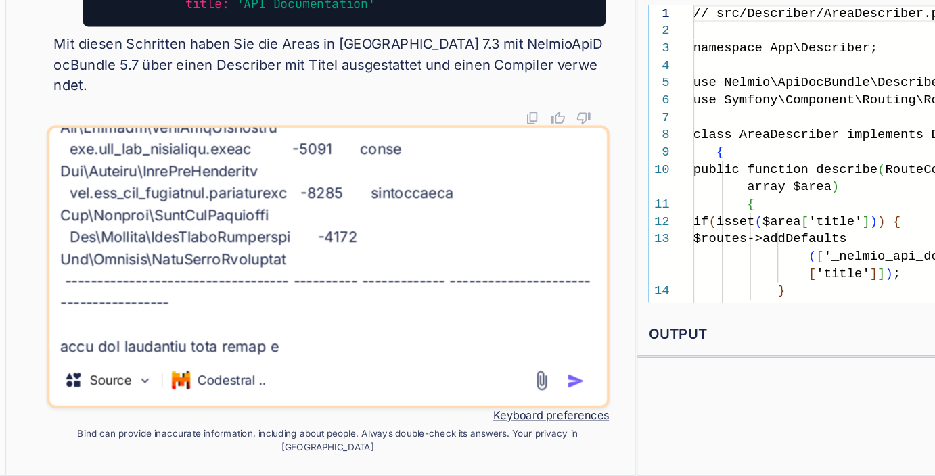
type textarea "ich habe folgenden compiler integriert <?php // src/DependencyInjection/Compile…"
type textarea "x"
type textarea "ich habe folgenden compiler integriert <?php // src/DependencyInjection/Compile…"
type textarea "x"
type textarea "ich habe folgenden compiler integriert <?php // src/DependencyInjection/Compile…"
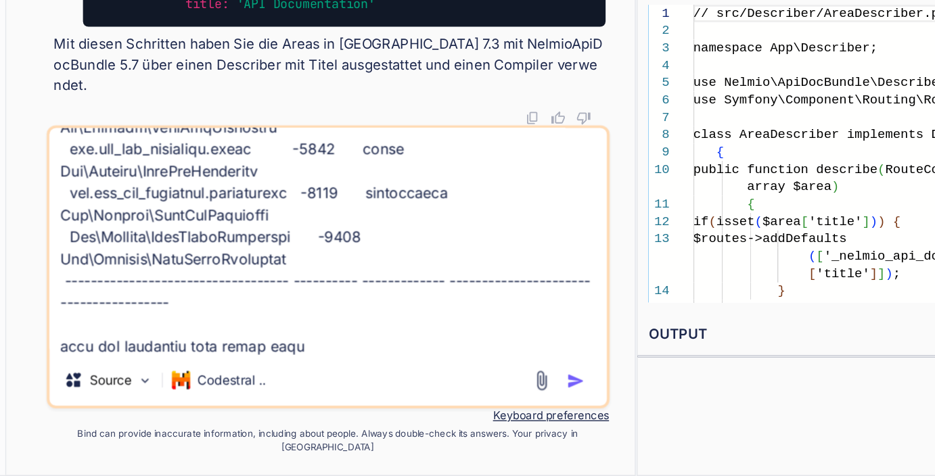
type textarea "x"
type textarea "ich habe folgenden compiler integriert <?php // src/DependencyInjection/Compile…"
type textarea "x"
type textarea "ich habe folgenden compiler integriert <?php // src/DependencyInjection/Compile…"
type textarea "x"
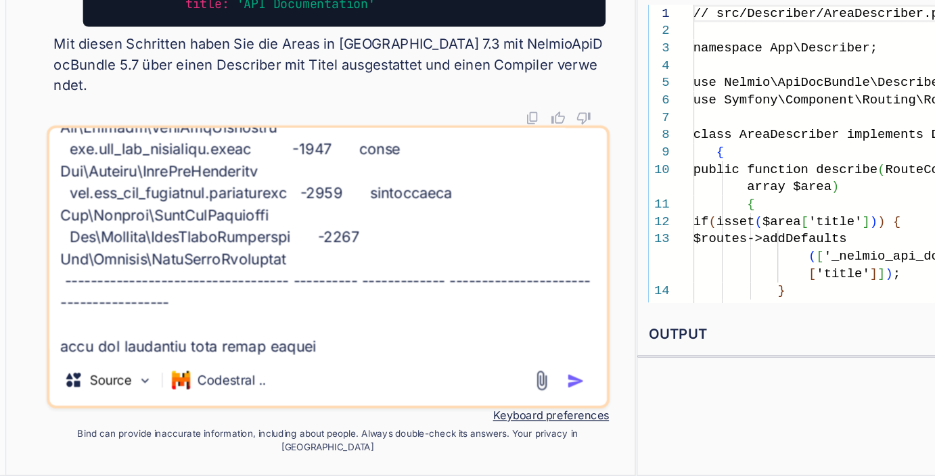
type textarea "ich habe folgenden compiler integriert <?php // src/DependencyInjection/Compile…"
type textarea "x"
type textarea "ich habe folgenden compiler integriert <?php // src/DependencyInjection/Compile…"
type textarea "x"
type textarea "ich habe folgenden compiler integriert <?php // src/DependencyInjection/Compile…"
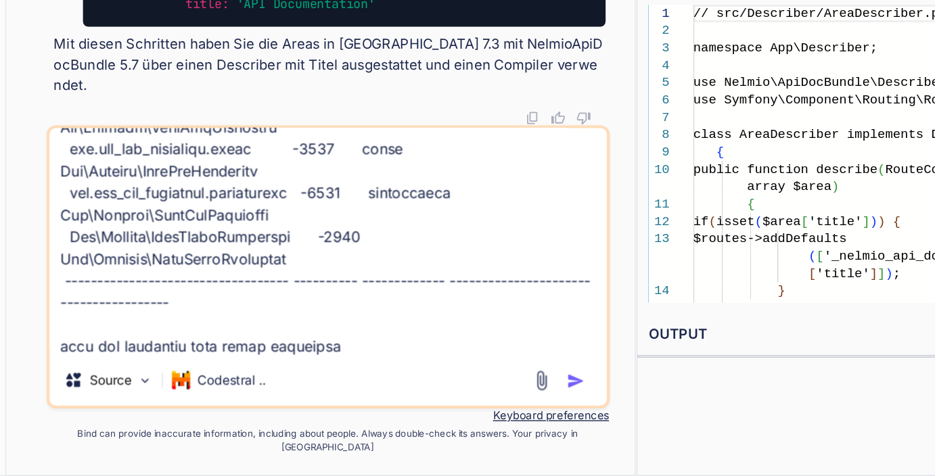
type textarea "x"
type textarea "ich habe folgenden compiler integriert <?php // src/DependencyInjection/Compile…"
type textarea "x"
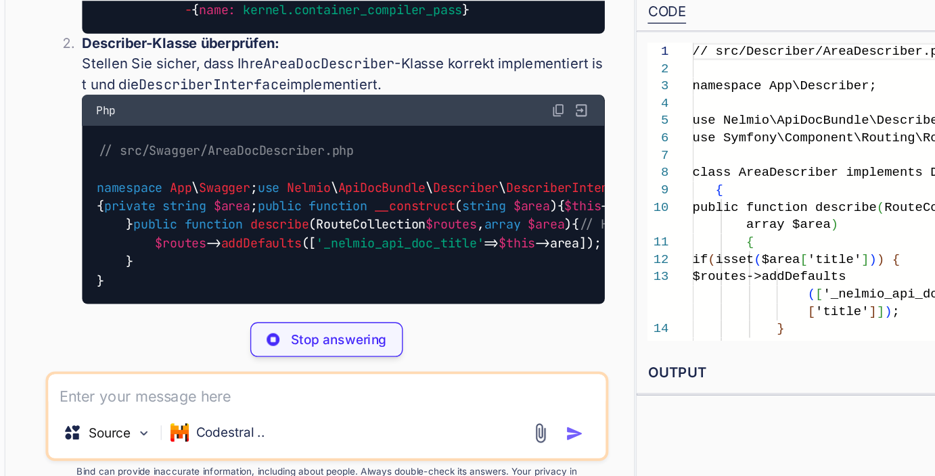
scroll to position [2049, 0]
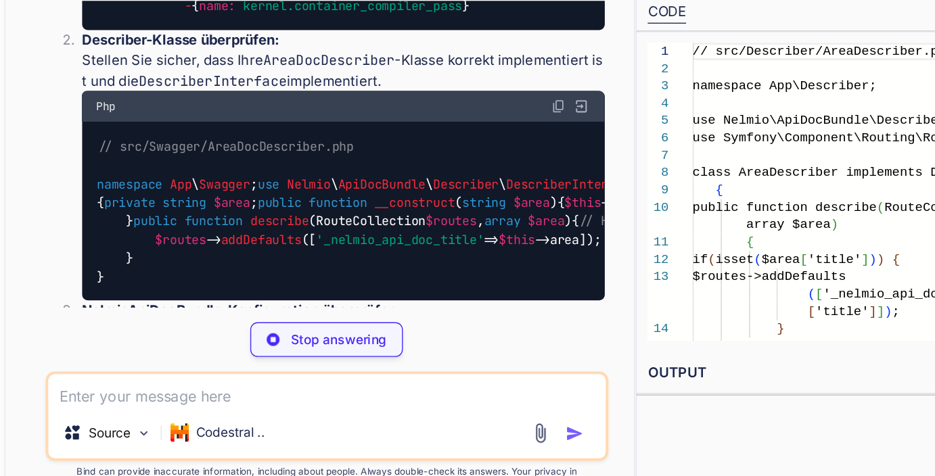
type textarea "x"
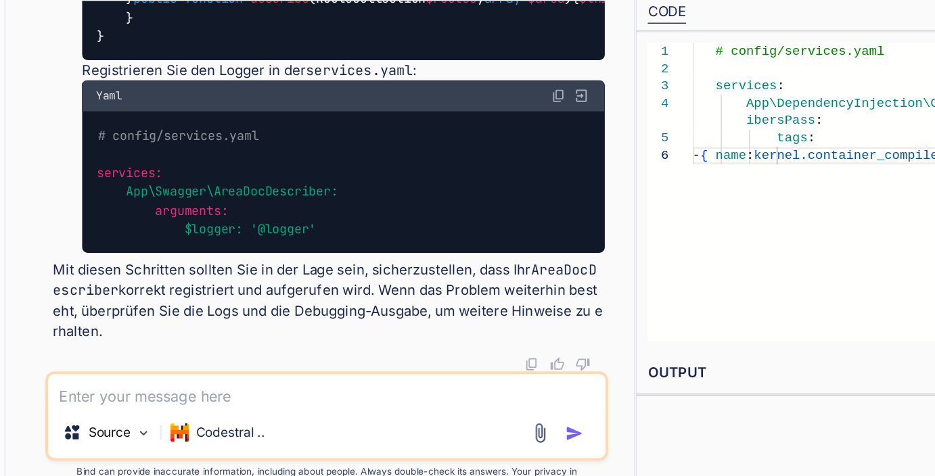
scroll to position [3663, 0]
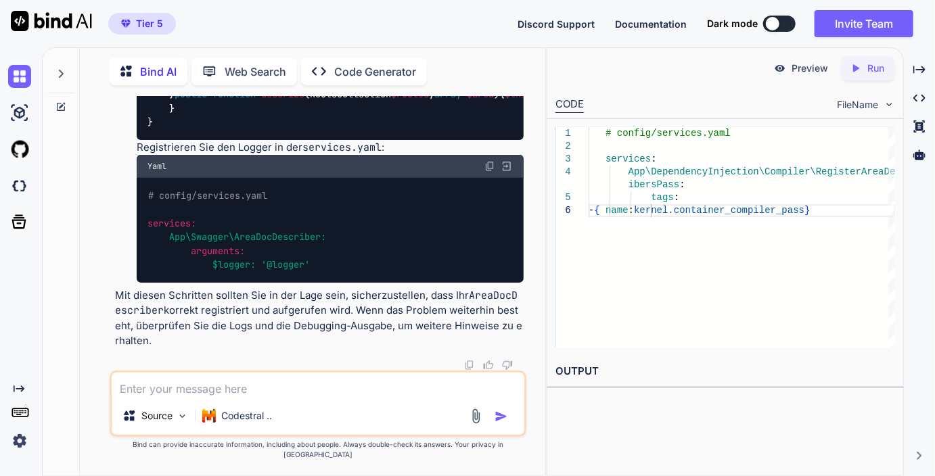
click at [53, 74] on div at bounding box center [61, 70] width 26 height 47
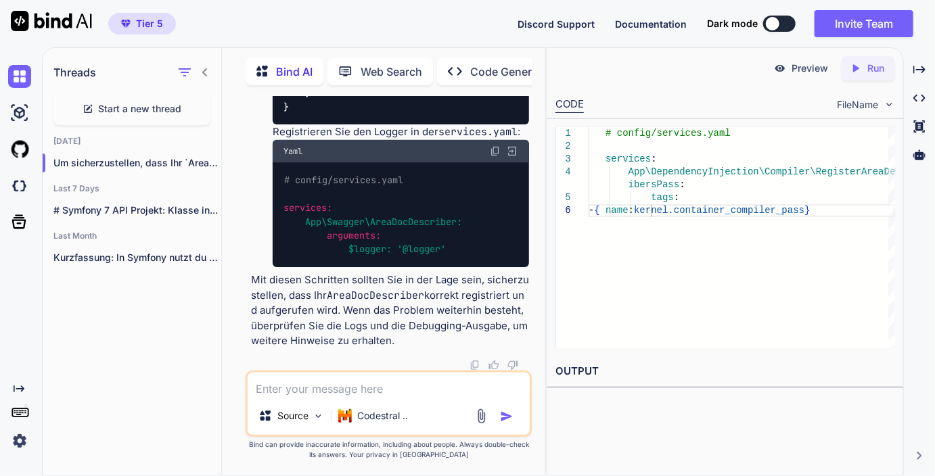
click at [164, 116] on div "Start a new thread" at bounding box center [131, 109] width 157 height 32
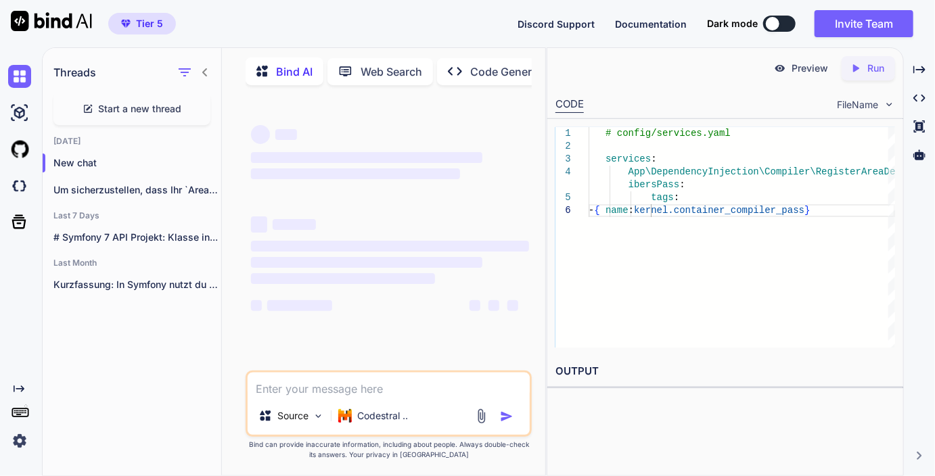
scroll to position [0, 0]
click at [304, 391] on textarea at bounding box center [389, 385] width 282 height 24
type textarea "x"
type textarea "s"
type textarea "x"
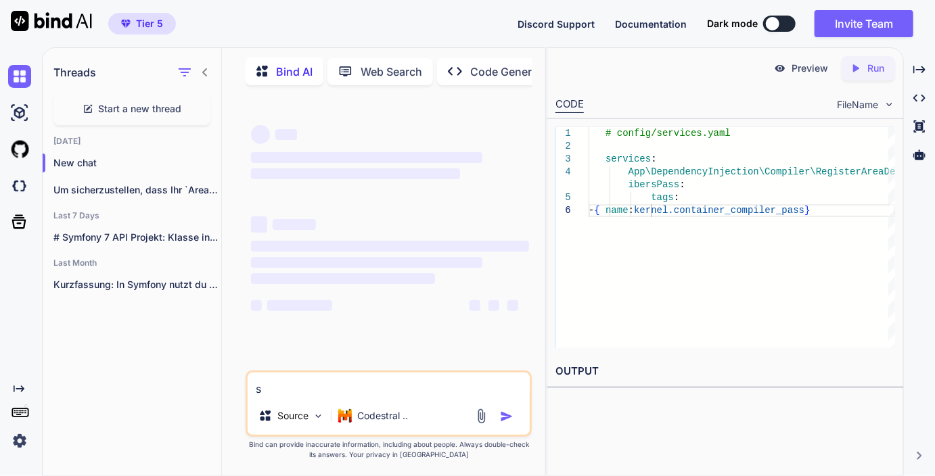
type textarea "sy"
type textarea "x"
type textarea "sym"
type textarea "x"
type textarea "symf"
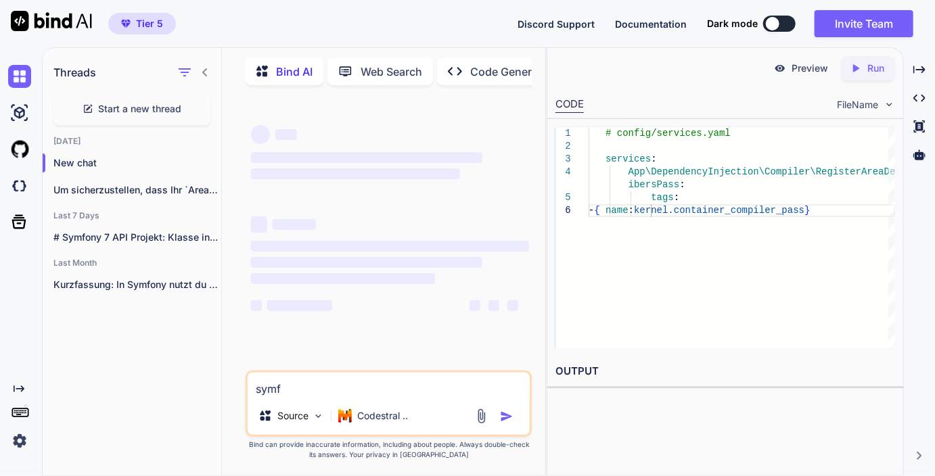
type textarea "x"
type textarea "symfo"
type textarea "x"
type textarea "symfon"
type textarea "x"
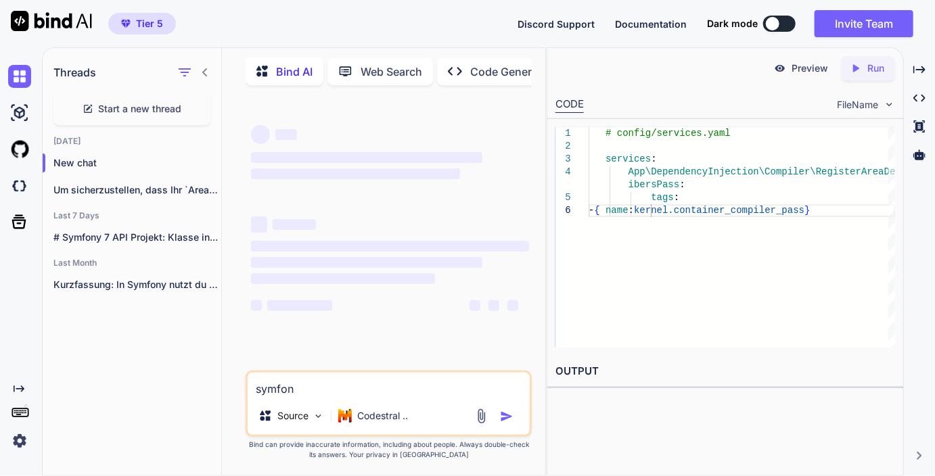
type textarea "symfony"
type textarea "x"
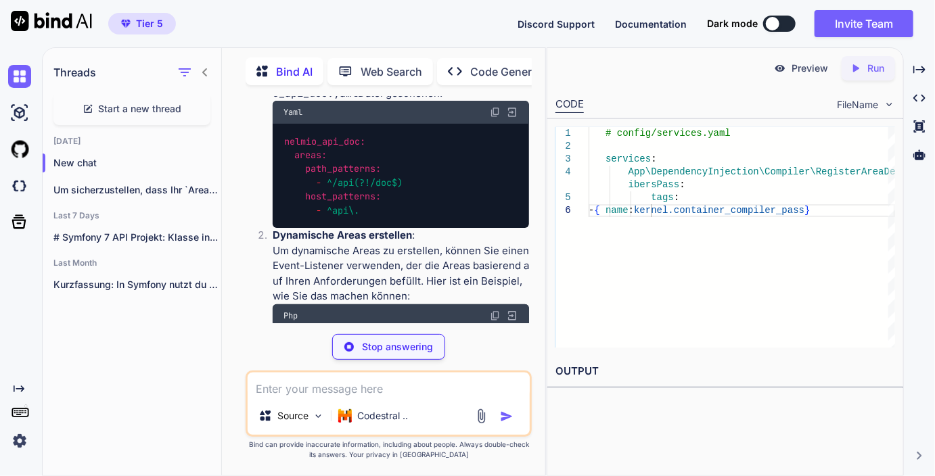
scroll to position [234, 0]
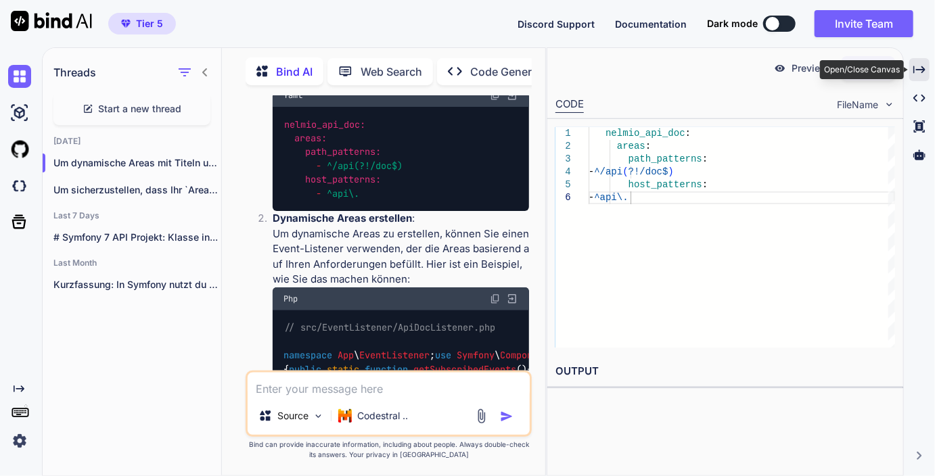
click at [918, 70] on icon "Created with Pixso." at bounding box center [919, 70] width 12 height 12
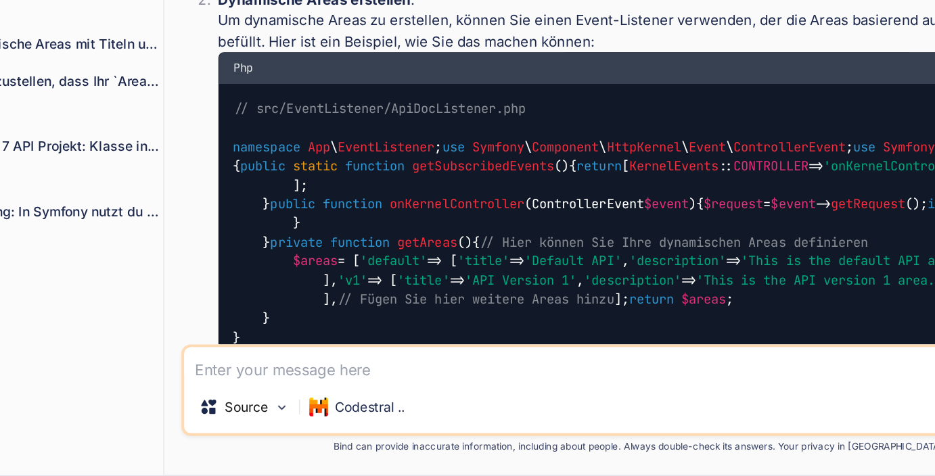
scroll to position [277, 0]
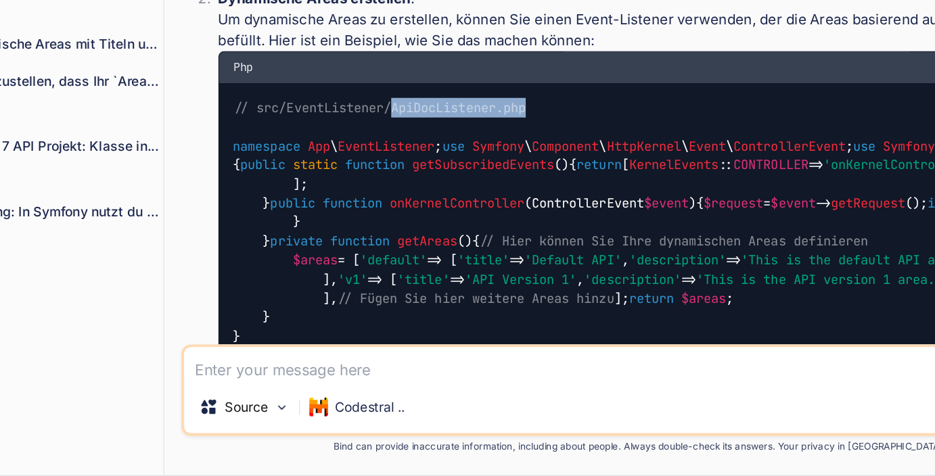
drag, startPoint x: 391, startPoint y: 207, endPoint x: 494, endPoint y: 208, distance: 102.8
click at [494, 208] on div "// src/EventListener/ApiDocListener.php namespace App \ EventListener ; use Sym…" at bounding box center [577, 291] width 633 height 201
copy span "ApiDocListener.php"
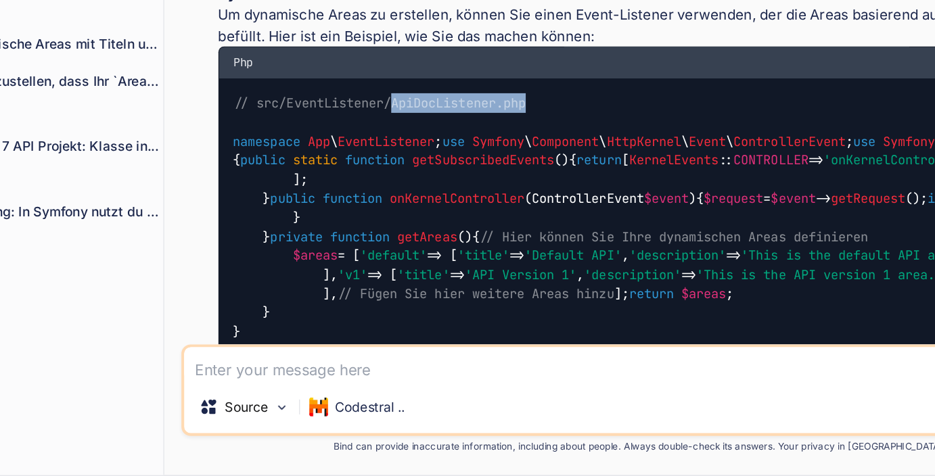
scroll to position [280, 0]
copy span "ApiDocListener.php"
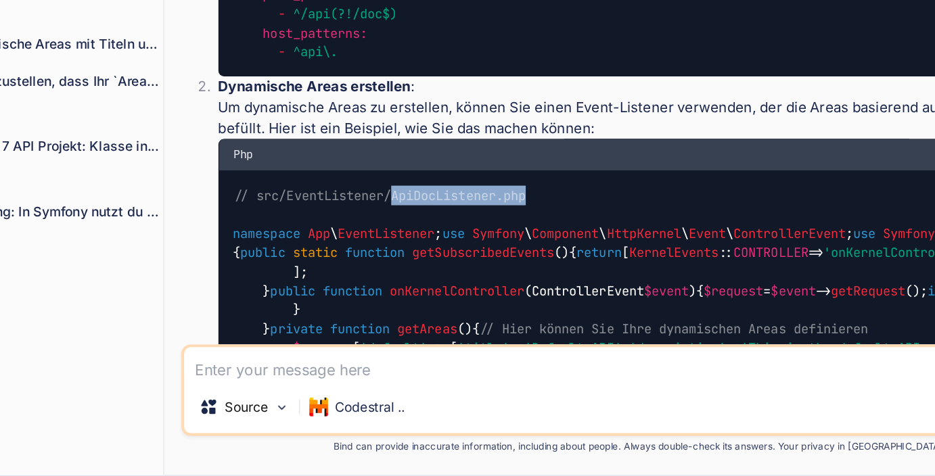
scroll to position [213, 0]
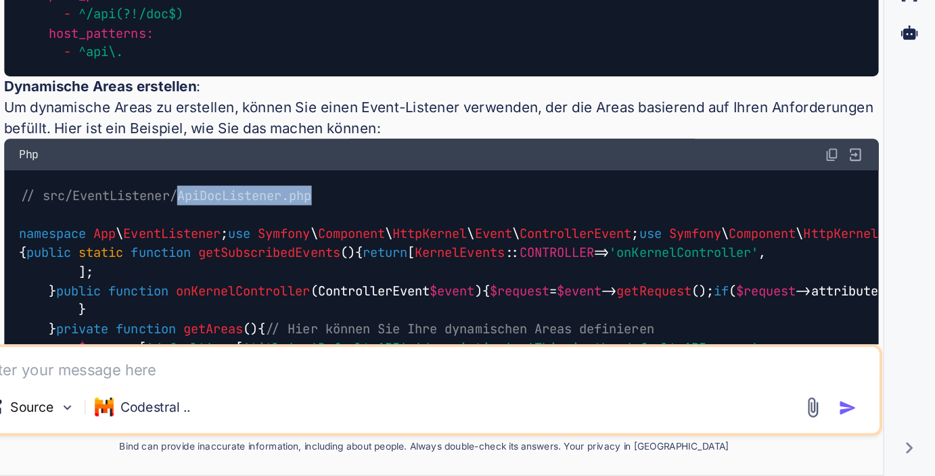
click at [860, 245] on img at bounding box center [860, 243] width 11 height 11
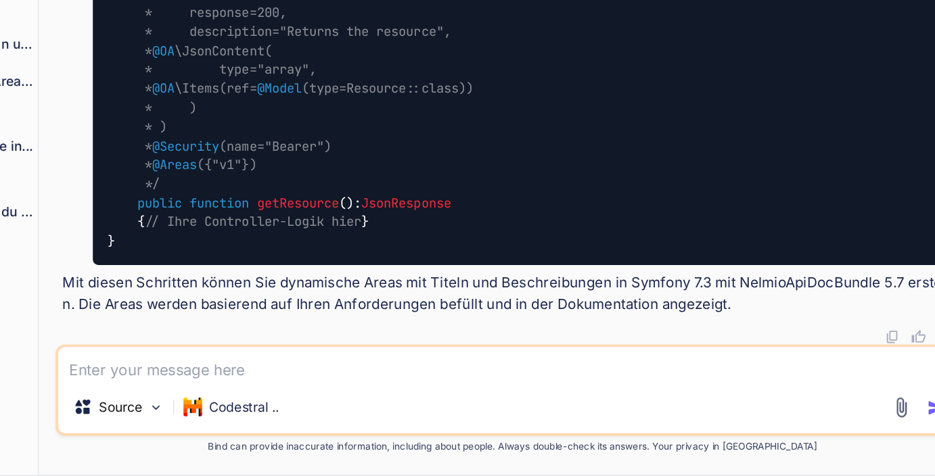
scroll to position [964, 0]
drag, startPoint x: 378, startPoint y: 284, endPoint x: 254, endPoint y: 246, distance: 129.7
drag, startPoint x: 274, startPoint y: 244, endPoint x: 827, endPoint y: 268, distance: 553.3
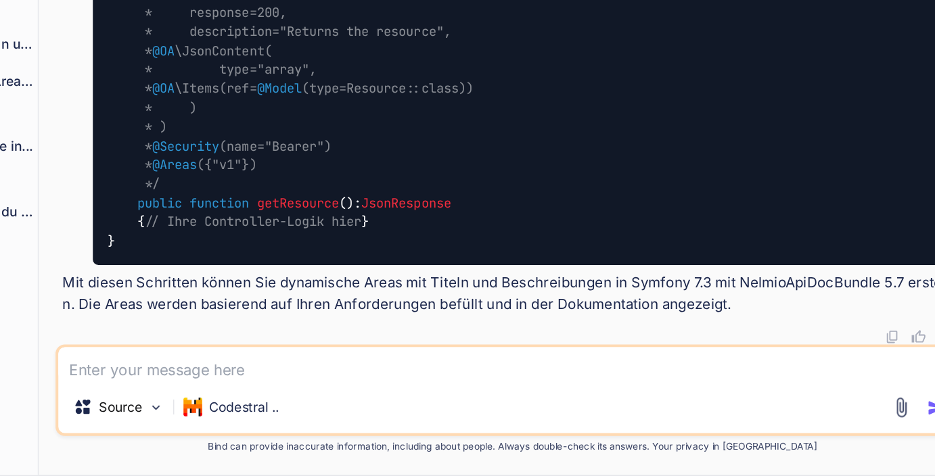
copy code "App\EventListener\ApiDocListener: tags: - { name: kernel.event_listener , event…"
